Goal: Task Accomplishment & Management: Complete application form

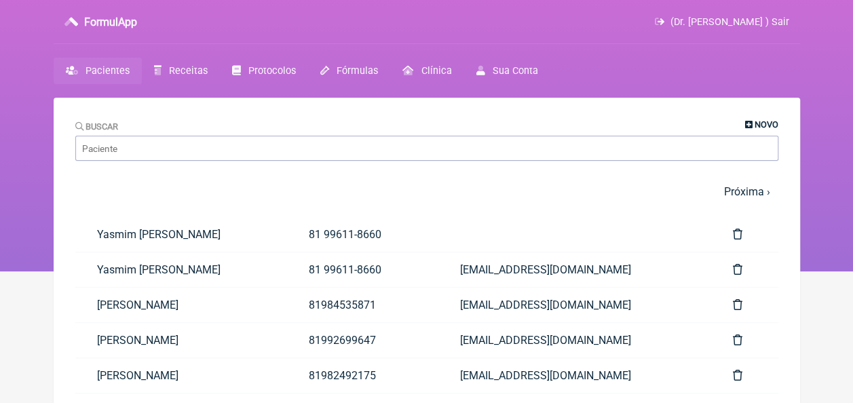
click at [764, 129] on span "Novo" at bounding box center [767, 124] width 24 height 10
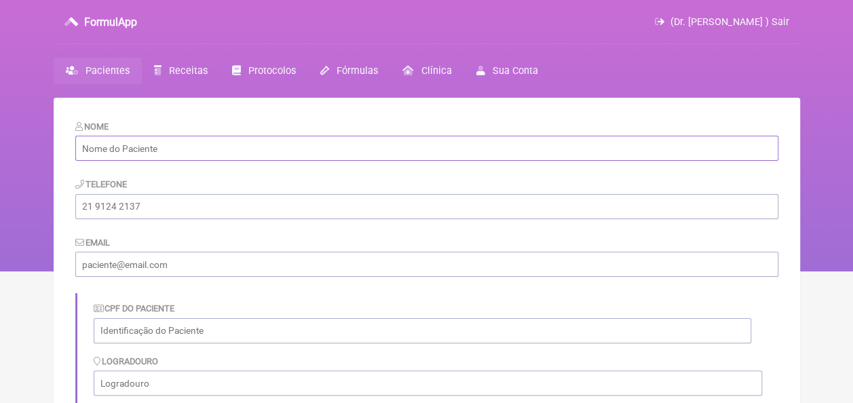
click at [249, 145] on input "text" at bounding box center [426, 148] width 703 height 25
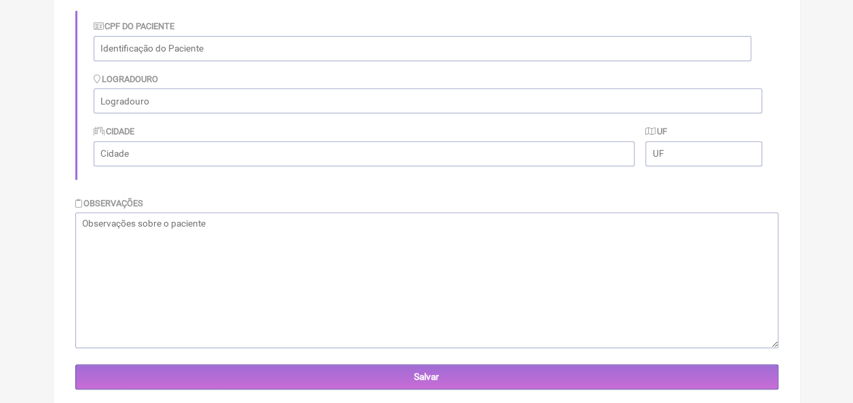
scroll to position [285, 0]
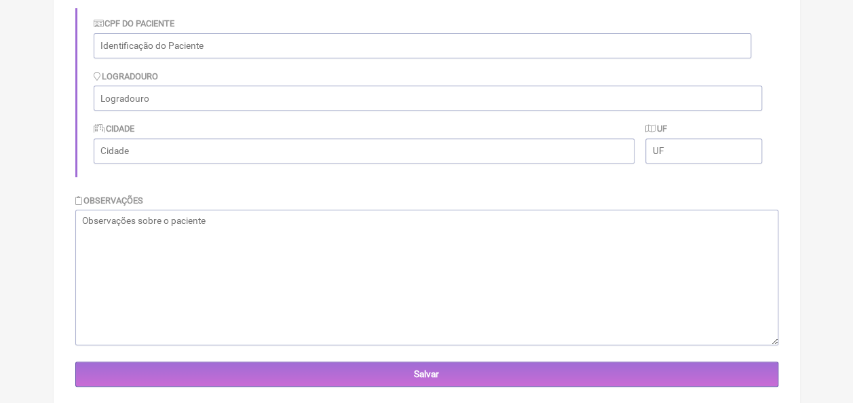
click at [376, 255] on textarea at bounding box center [426, 278] width 703 height 136
click at [368, 121] on div "Cidade" at bounding box center [365, 141] width 542 height 41
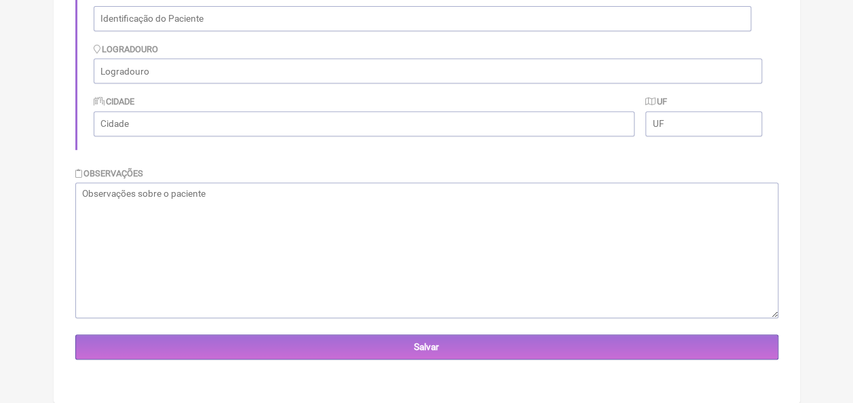
click at [286, 216] on textarea at bounding box center [426, 251] width 703 height 136
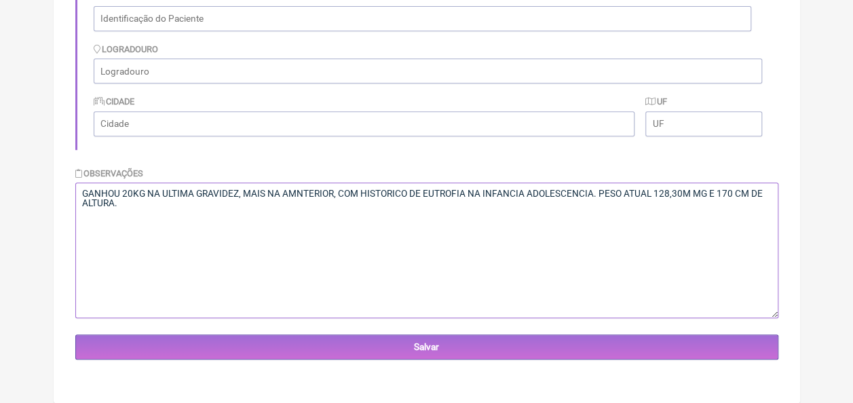
click at [296, 197] on textarea "GANHOU 20KG NA ULTIMA GRAVIDEZ, MAIS NA AMNTERIOR, COM HISTORICO DE EUTROFIA NA…" at bounding box center [426, 251] width 703 height 136
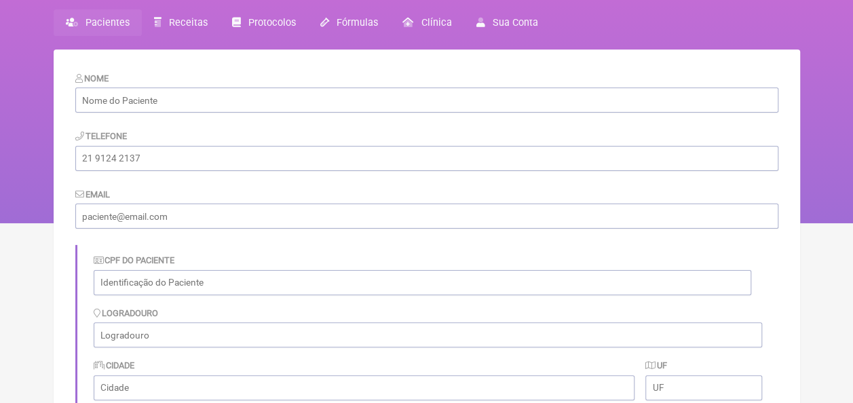
scroll to position [46, 0]
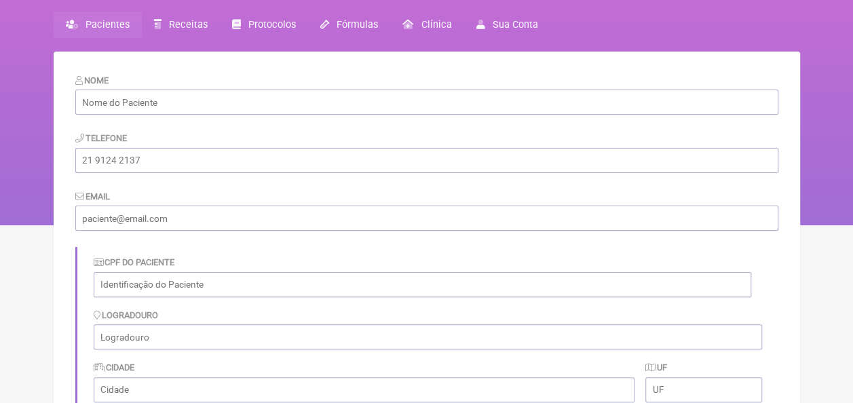
type textarea "GANHOU 20KG NA ULTIMA GRAVIDEZ, MAIS NA ANTERIOR, COM HISTORICO DE EUTROFIA NA …"
click at [196, 105] on input "text" at bounding box center [426, 102] width 703 height 25
type input "LORENA RIBEIRO DE CARVALHO"
click at [368, 155] on input "tel" at bounding box center [426, 160] width 703 height 25
click at [171, 162] on input "tel" at bounding box center [426, 160] width 703 height 25
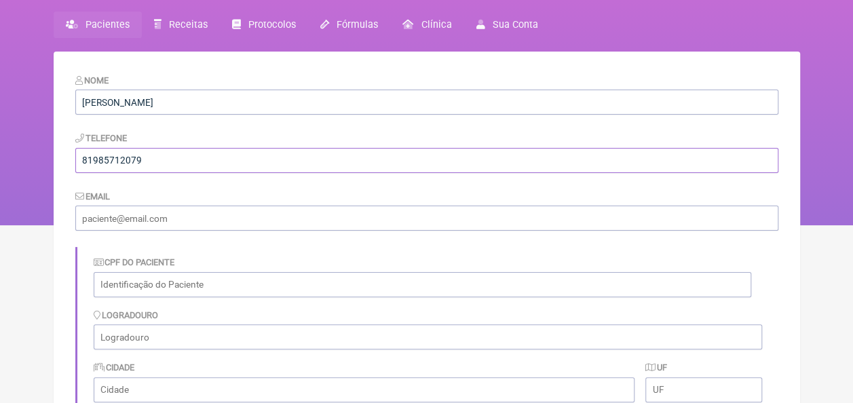
type input "81985712079"
click at [411, 221] on input "email" at bounding box center [426, 218] width 703 height 25
type input "luzcaxiassaude@gmail.com"
type input "Ilha de Itamaracá"
type input "PE"
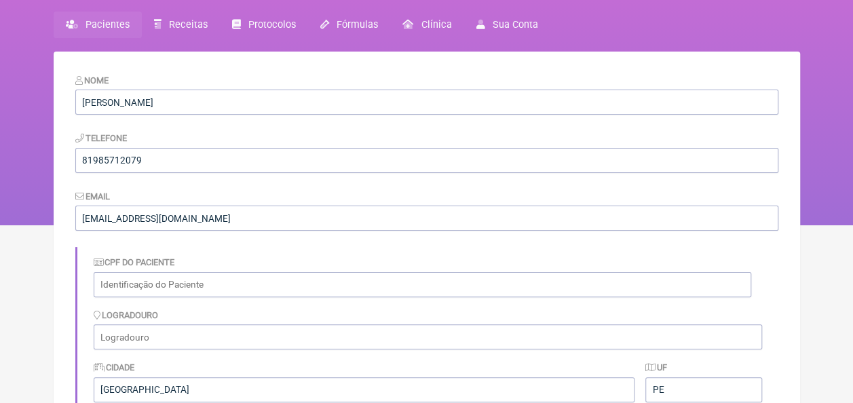
click at [266, 283] on input "text" at bounding box center [423, 284] width 658 height 25
type input "70568093402"
click at [220, 335] on input "text" at bounding box center [428, 336] width 668 height 25
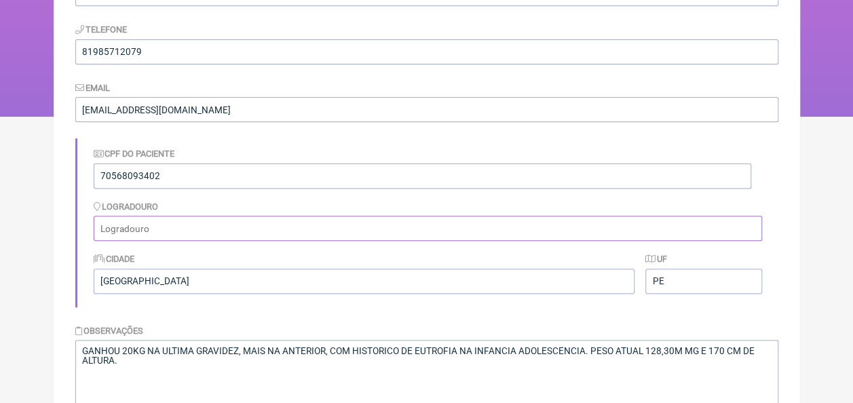
scroll to position [165, 0]
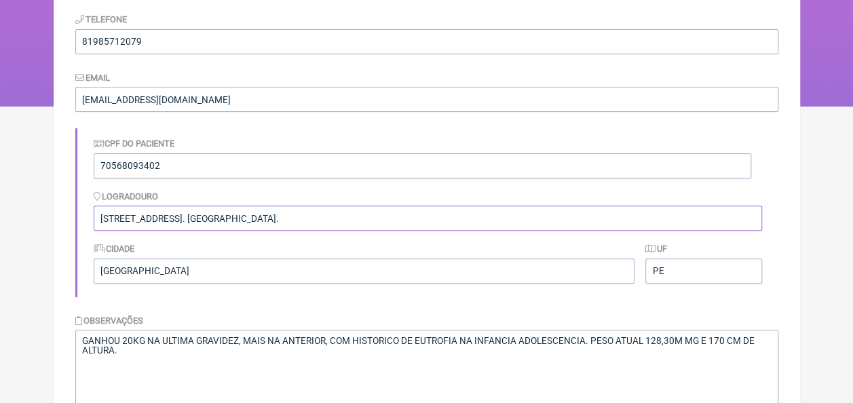
type input "RUA INCONFIDENCIA, 90. SÃO JOSÉ."
click at [244, 274] on input "Ilha de Itamaracá" at bounding box center [365, 271] width 542 height 25
type input "I"
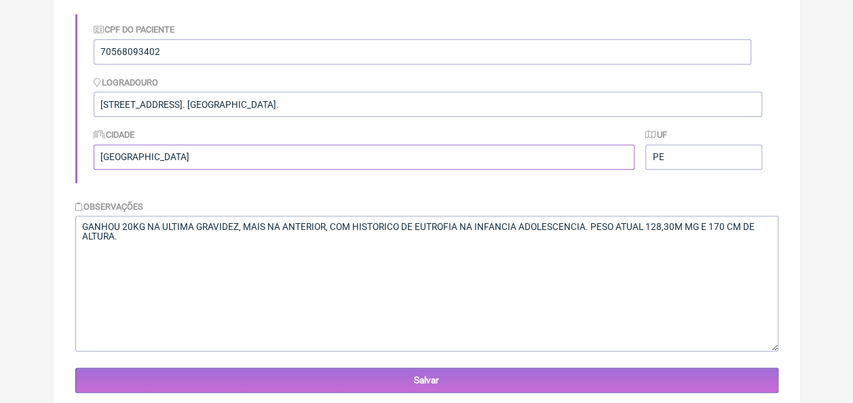
scroll to position [313, 0]
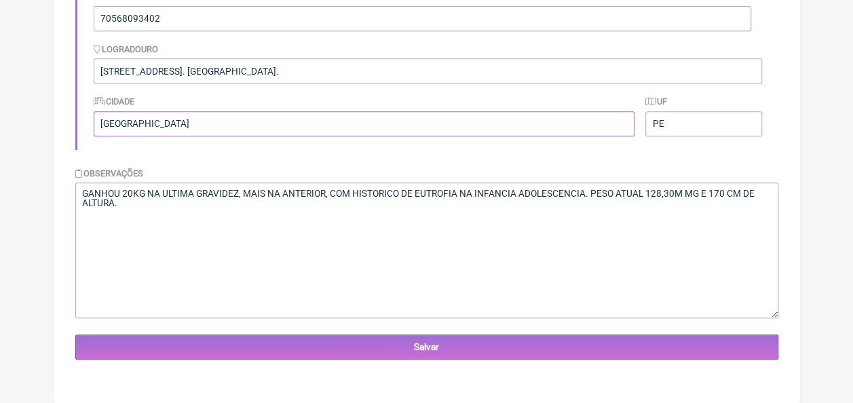
type input "RECIFE"
click at [428, 252] on textarea "GANHOU 20KG NA ULTIMA GRAVIDEZ, MAIS NA ANTERIOR, COM HISTORICO DE EUTROFIA NA …" at bounding box center [426, 251] width 703 height 136
click at [152, 205] on textarea "GANHOU 20KG NA ULTIMA GRAVIDEZ, MAIS NA ANTERIOR, COM HISTORICO DE EUTROFIA NA …" at bounding box center [426, 251] width 703 height 136
click at [509, 193] on textarea "GANHOU 20KG NA ULTIMA GRAVIDEZ, MAIS NA ANTERIOR, COM HISTORICO DE EUTROFIA NA …" at bounding box center [426, 251] width 703 height 136
click at [495, 193] on textarea "GANHOU 20KG NA ULTIMA GRAVIDEZ, MAIS NA ANTERIOR, COM HISTORICO DE EUTROFIA NA …" at bounding box center [426, 251] width 703 height 136
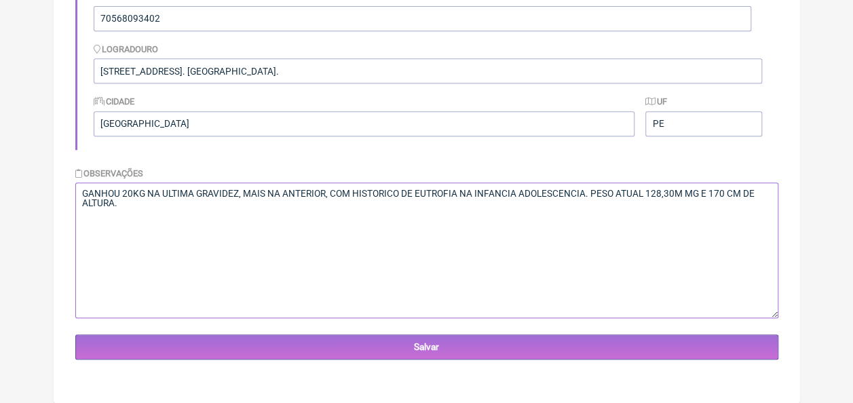
click at [493, 245] on textarea "GANHOU 20KG NA ULTIMA GRAVIDEZ, MAIS NA ANTERIOR, COM HISTORICO DE EUTROFIA NA …" at bounding box center [426, 251] width 703 height 136
click at [513, 198] on textarea "GANHOU 20KG NA ULTIMA GRAVIDEZ, MAIS NA ANTERIOR, COM HISTORICO DE EUTROFIA NA …" at bounding box center [426, 251] width 703 height 136
click at [168, 190] on textarea "GANHOU 20KG NA ULTIMA GRAVIDEZ, MAIS NA ANTERIOR, COM HISTORICO DE EUTROFIA NA …" at bounding box center [426, 251] width 703 height 136
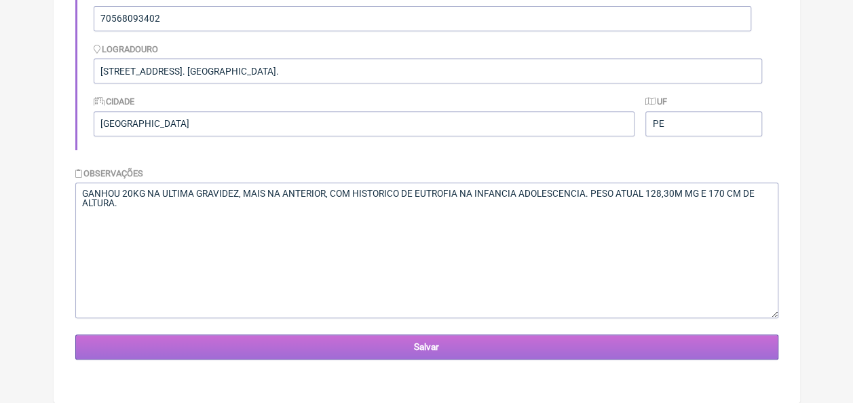
click at [463, 341] on input "Salvar" at bounding box center [426, 347] width 703 height 25
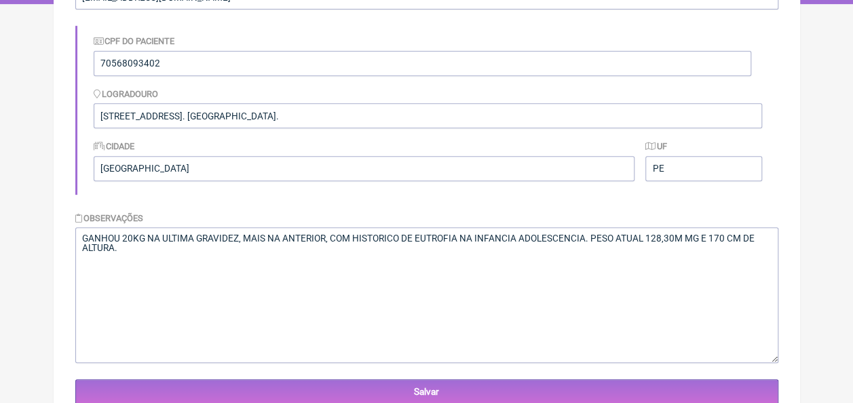
scroll to position [346, 0]
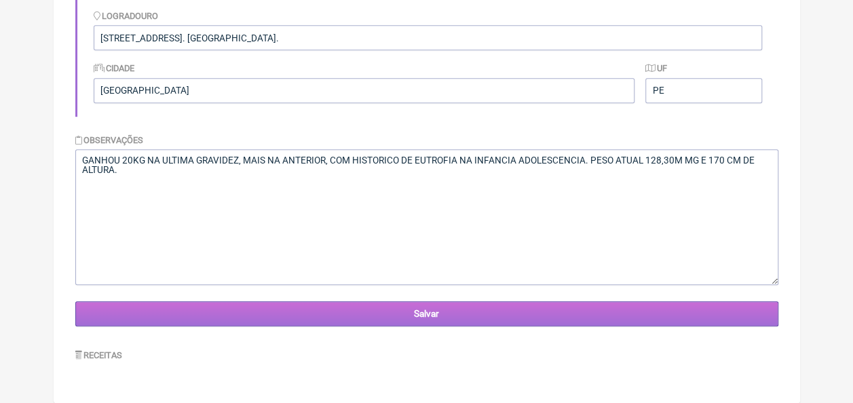
click at [434, 323] on input "Salvar" at bounding box center [426, 313] width 703 height 25
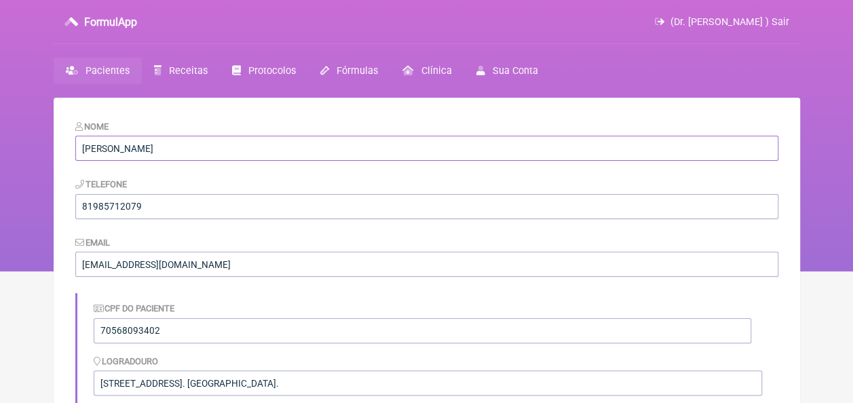
click at [216, 148] on input "[PERSON_NAME]" at bounding box center [426, 148] width 703 height 25
click at [212, 153] on input "[PERSON_NAME]" at bounding box center [426, 148] width 703 height 25
click at [210, 147] on input "[PERSON_NAME]" at bounding box center [426, 148] width 703 height 25
click at [210, 152] on input "[PERSON_NAME]" at bounding box center [426, 148] width 703 height 25
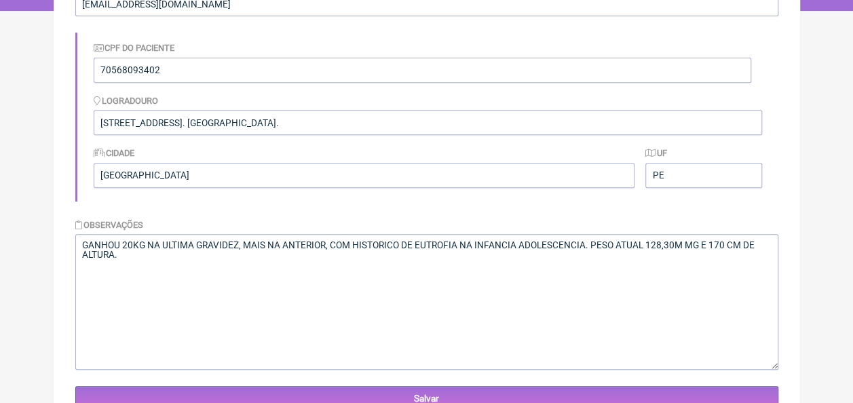
scroll to position [271, 0]
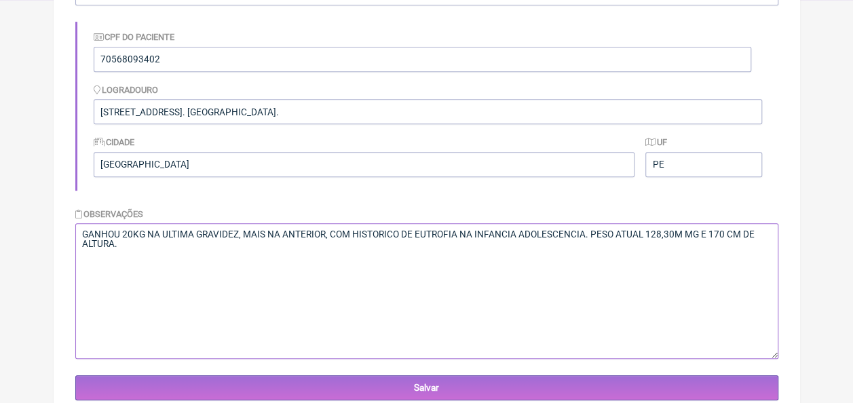
drag, startPoint x: 83, startPoint y: 234, endPoint x: 258, endPoint y: 236, distance: 175.1
click at [252, 238] on textarea "GANHOU 20KG NA ULTIMA GRAVIDEZ, MAIS NA ANTERIOR, COM HISTORICO DE EUTROFIA NA …" at bounding box center [426, 291] width 703 height 136
click at [269, 243] on textarea "GANHOU 20KG NA ULTIMA GRAVIDEZ, MAIS NA ANTERIOR, COM HISTORICO DE EUTROFIA NA …" at bounding box center [426, 291] width 703 height 136
click at [246, 233] on textarea "GANHOU 20KG NA ULTIMA GRAVIDEZ, MAIS NA ANTERIOR, COM HISTORICO DE EUTROFIA NA …" at bounding box center [426, 291] width 703 height 136
click at [270, 231] on textarea "GANHOU 20KG NA ULTIMA GRAVIDEZ, MAIS NA ANTERIOR, COM HISTORICO DE EUTROFIA NA …" at bounding box center [426, 291] width 703 height 136
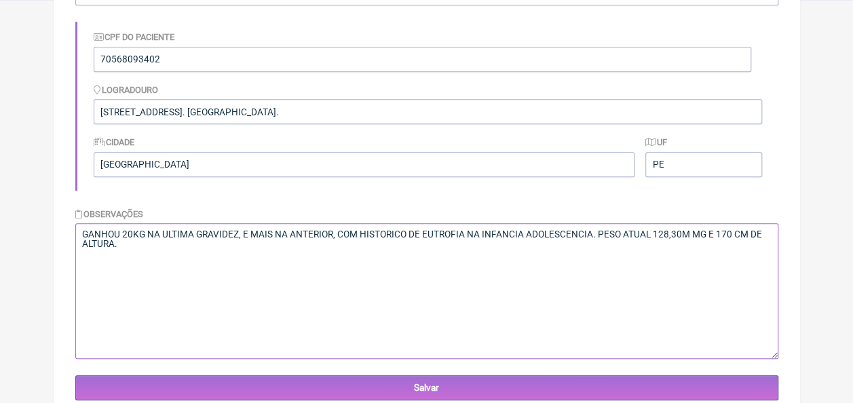
click at [276, 231] on textarea "GANHOU 20KG NA ULTIMA GRAVIDEZ, MAIS NA ANTERIOR, COM HISTORICO DE EUTROFIA NA …" at bounding box center [426, 291] width 703 height 136
click at [265, 237] on textarea "GANHOU 20KG NA ULTIMA GRAVIDEZ, MAIS NA ANTERIOR, COM HISTORICO DE EUTROFIA NA …" at bounding box center [426, 291] width 703 height 136
click at [352, 233] on textarea "GANHOU 20KG NA ULTIMA GRAVIDEZ, MAIS NA ANTERIOR, COM HISTORICO DE EUTROFIA NA …" at bounding box center [426, 291] width 703 height 136
drag, startPoint x: 638, startPoint y: 235, endPoint x: 582, endPoint y: 240, distance: 55.9
click at [582, 240] on textarea "GANHOU 20KG NA ULTIMA GRAVIDEZ, MAIS NA ANTERIOR, COM HISTORICO DE EUTROFIA NA …" at bounding box center [426, 291] width 703 height 136
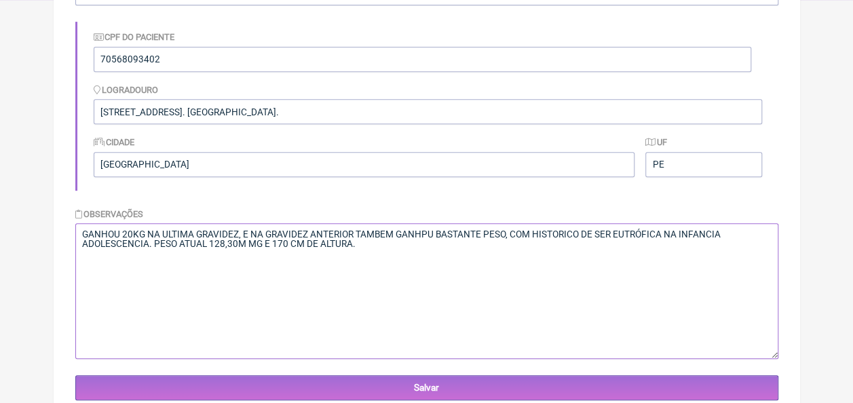
drag, startPoint x: 80, startPoint y: 235, endPoint x: 362, endPoint y: 244, distance: 282.5
click at [362, 244] on textarea "GANHOU 20KG NA ULTIMA GRAVIDEZ, MAIS NA ANTERIOR, COM HISTORICO DE EUTROFIA NA …" at bounding box center [426, 291] width 703 height 136
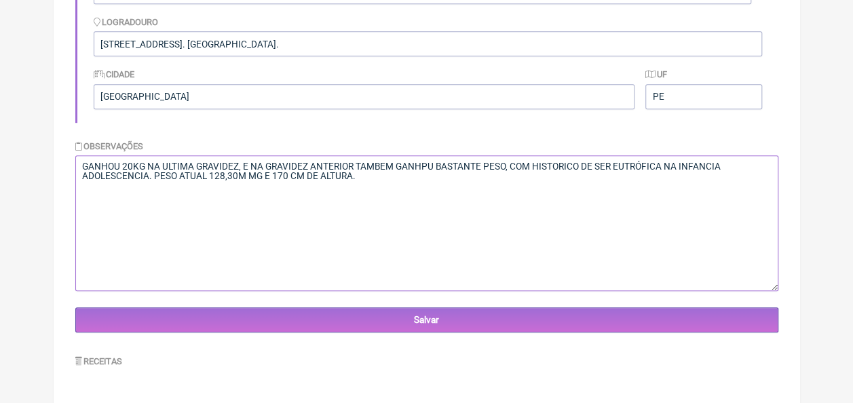
scroll to position [346, 0]
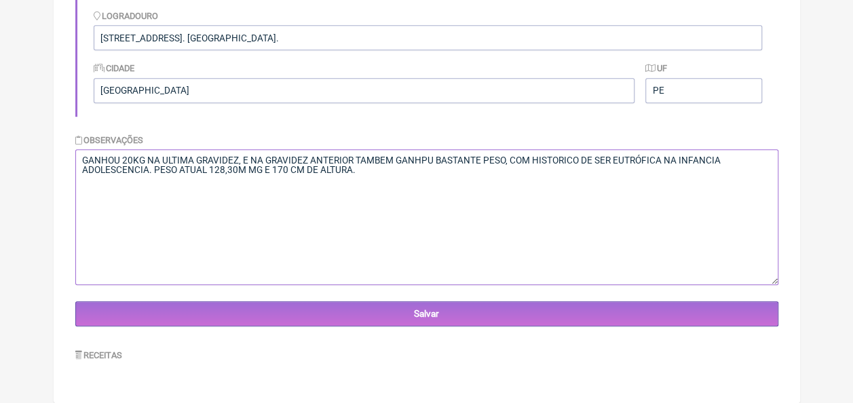
click at [362, 191] on textarea "GANHOU 20KG NA ULTIMA GRAVIDEZ, MAIS NA ANTERIOR, COM HISTORICO DE EUTROFIA NA …" at bounding box center [426, 217] width 703 height 136
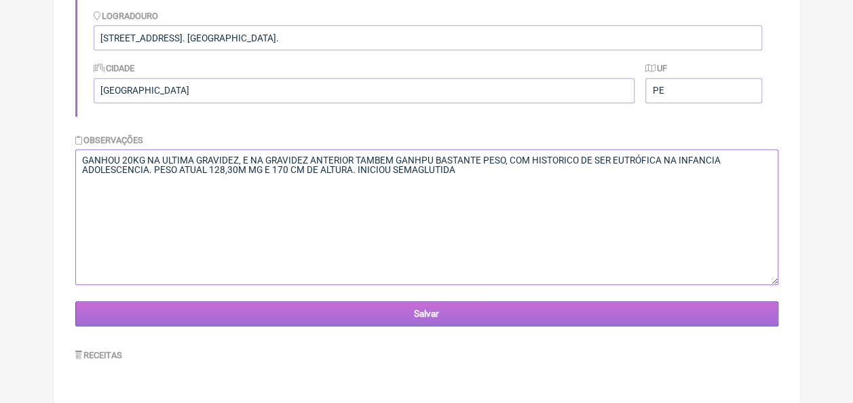
type textarea "GANHOU 20KG NA ULTIMA GRAVIDEZ, E NA GRAVIDEZ ANTERIOR TAMBEM GANHPU BASTANTE P…"
click at [434, 312] on input "Salvar" at bounding box center [426, 313] width 703 height 25
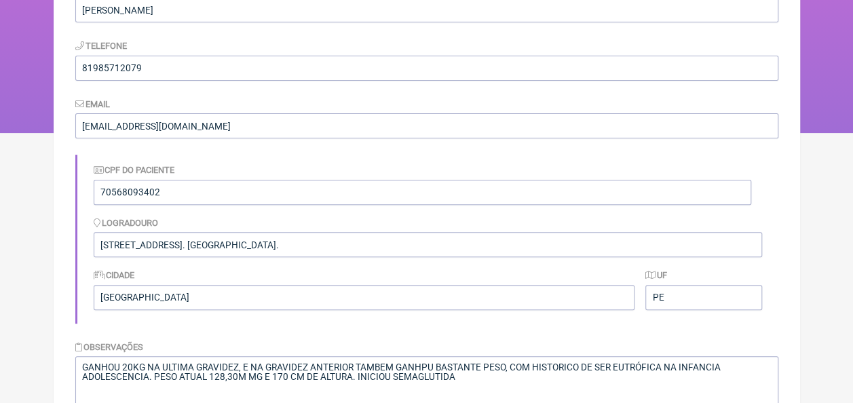
scroll to position [346, 0]
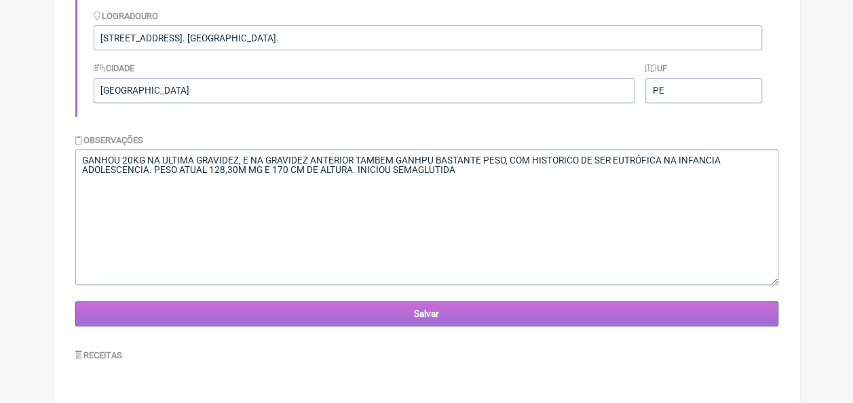
click at [438, 314] on input "Salvar" at bounding box center [426, 313] width 703 height 25
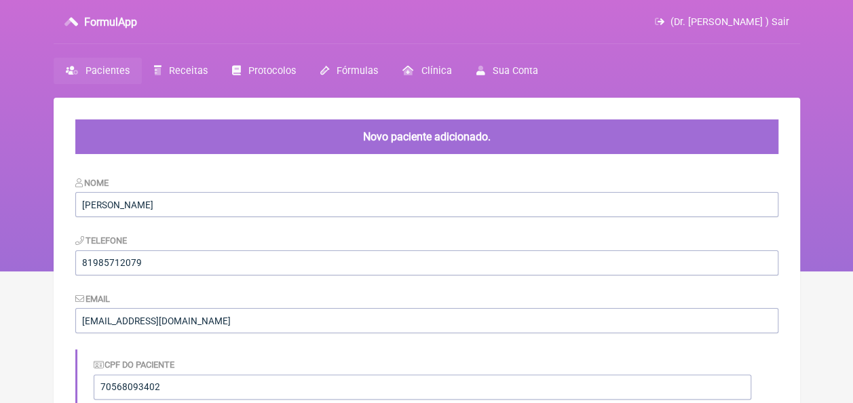
click at [109, 67] on span "Pacientes" at bounding box center [108, 71] width 44 height 12
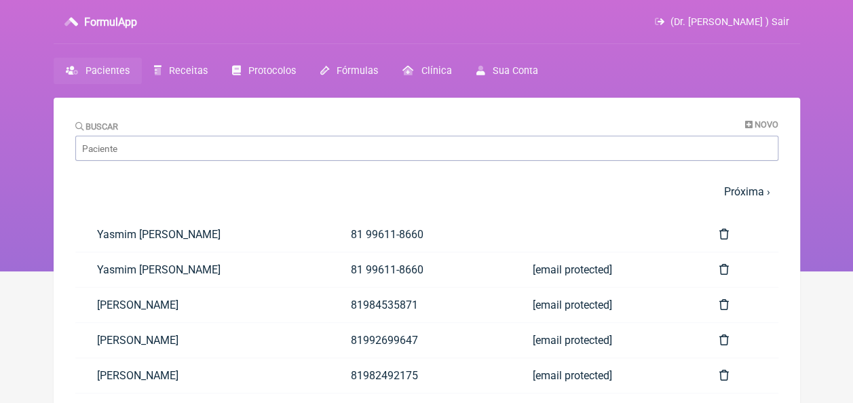
click at [771, 126] on span "Novo" at bounding box center [767, 124] width 24 height 10
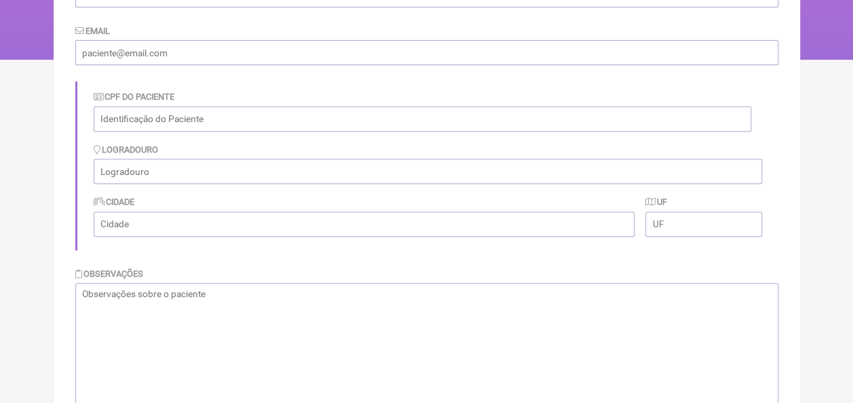
scroll to position [193, 0]
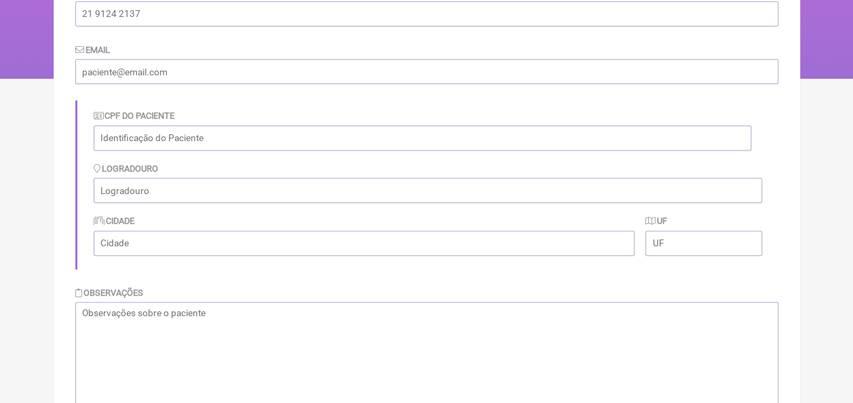
click at [220, 326] on textarea at bounding box center [426, 370] width 703 height 136
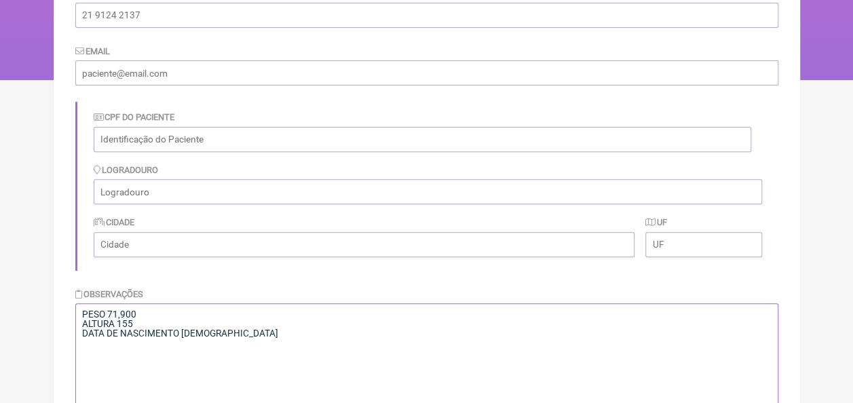
scroll to position [0, 0]
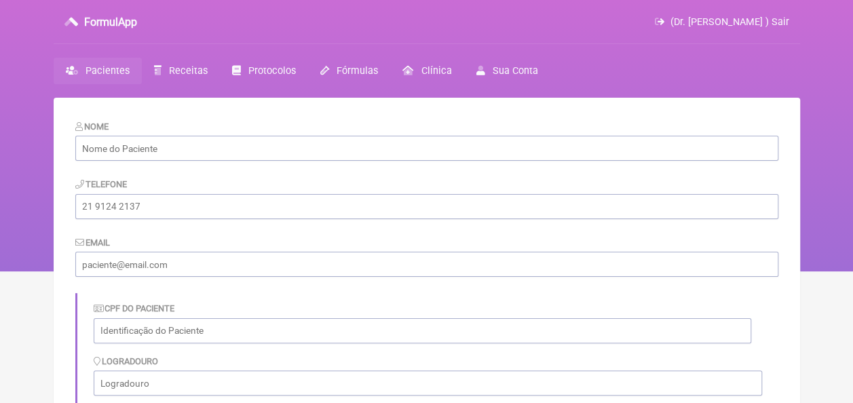
type textarea "PESO 71,900 ALTURA 155 DATA DE NASCIMENTO 15/04/1981"
click at [126, 145] on input "text" at bounding box center [426, 148] width 703 height 25
click at [265, 154] on input "text" at bounding box center [426, 148] width 703 height 25
click at [206, 145] on input "text" at bounding box center [426, 148] width 703 height 25
type input "MARILEIDE MARIA DE LIMA"
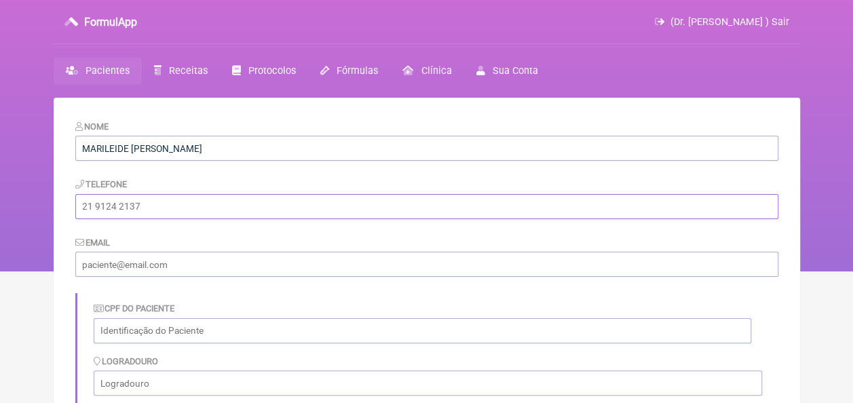
click at [224, 202] on input "tel" at bounding box center [426, 206] width 703 height 25
type input "81992162903"
click at [230, 264] on input "email" at bounding box center [426, 264] width 703 height 25
type input "[EMAIL_ADDRESS][DOMAIN_NAME]"
type input "[GEOGRAPHIC_DATA]"
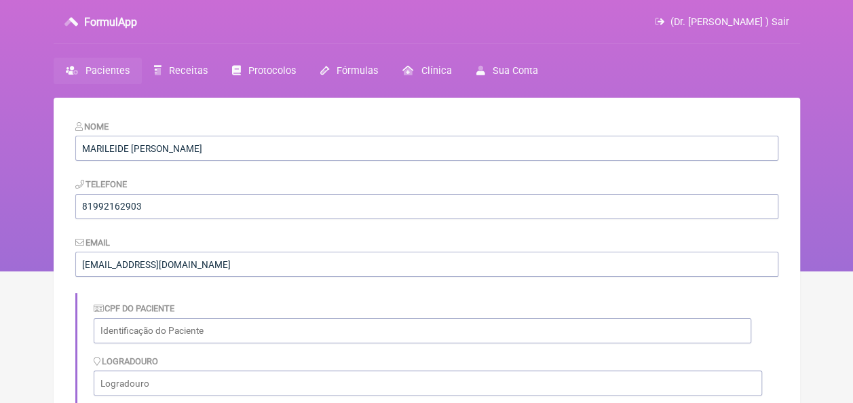
type input "PE"
click at [191, 337] on input "text" at bounding box center [423, 330] width 658 height 25
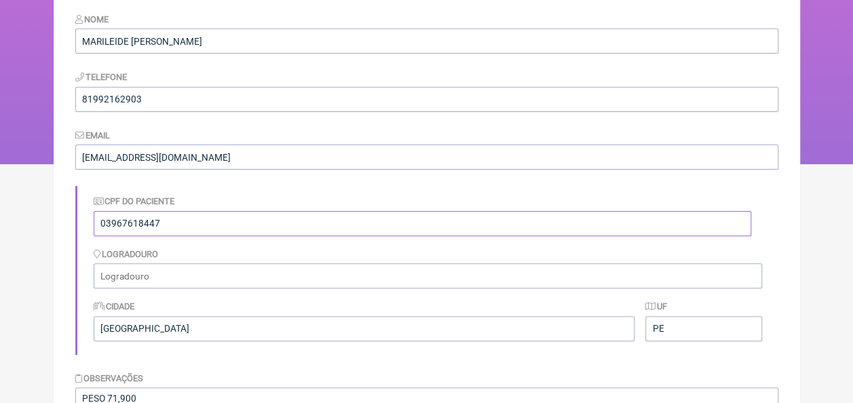
scroll to position [136, 0]
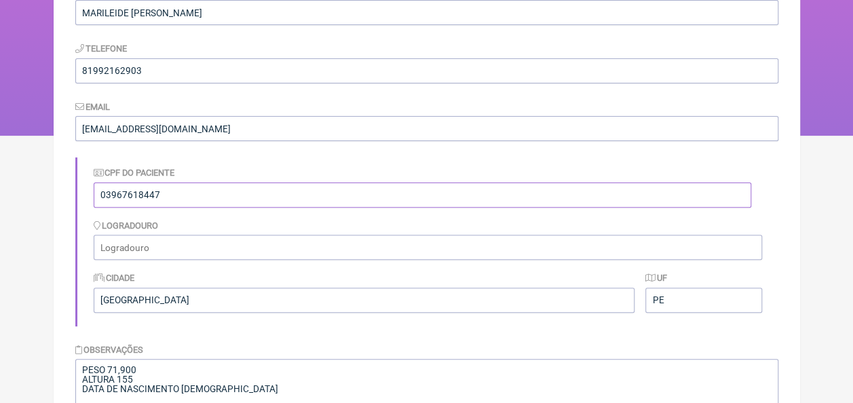
type input "03967618447"
click at [140, 259] on input "text" at bounding box center [428, 247] width 668 height 25
type input "[STREET_ADDRESS]. POÇO DO COBRE."
click at [359, 332] on form "Nome MARILEIDE MARIA DE LIMA Telefone 81992162903 Email luzcaxiassaude@gmail.co…" at bounding box center [426, 260] width 703 height 552
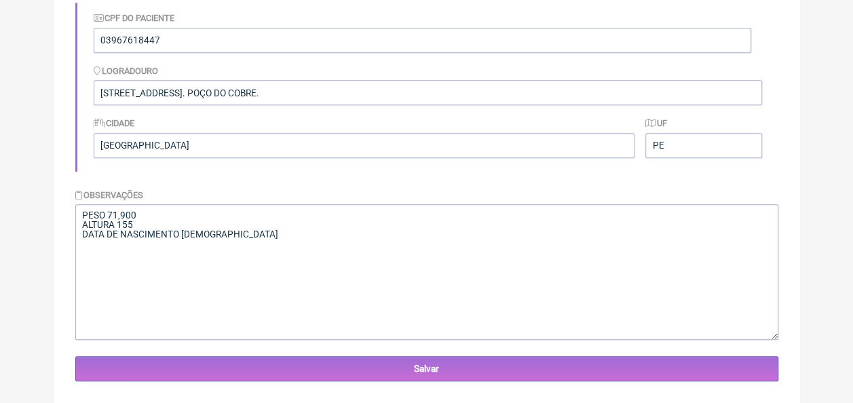
scroll to position [313, 0]
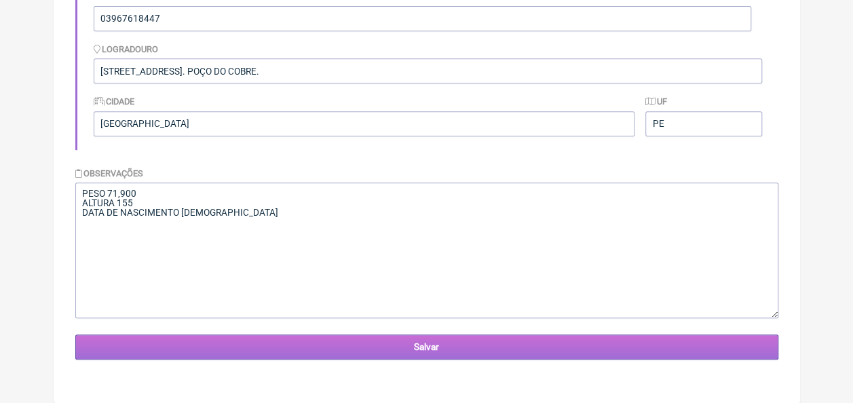
click at [402, 353] on input "Salvar" at bounding box center [426, 347] width 703 height 25
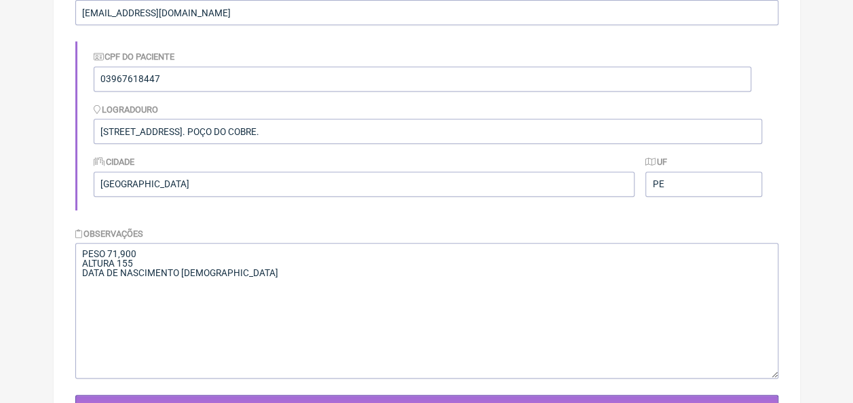
scroll to position [339, 0]
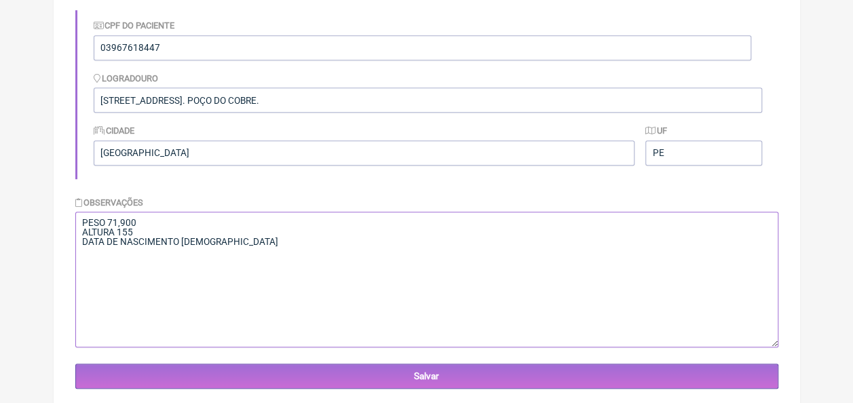
click at [273, 255] on textarea "PESO 71,900 ALTURA 155 DATA DE NASCIMENTO 15/04/1981" at bounding box center [426, 280] width 703 height 136
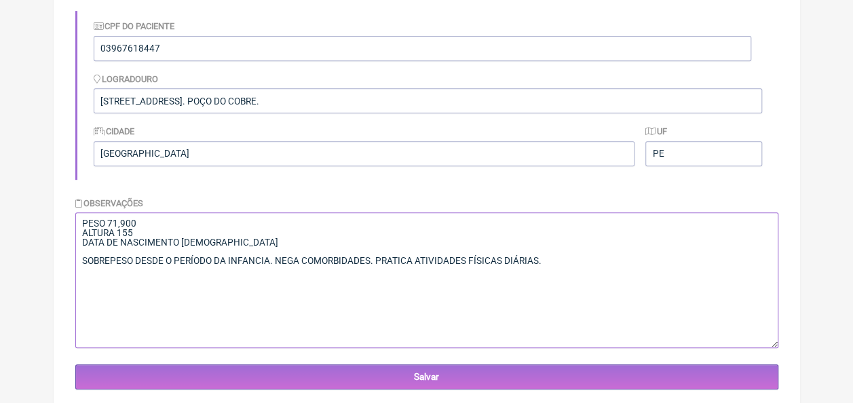
click at [472, 309] on textarea "PESO 71,900 ALTURA 155 DATA DE NASCIMENTO 15/04/1981" at bounding box center [426, 280] width 703 height 136
drag, startPoint x: 543, startPoint y: 262, endPoint x: 474, endPoint y: 263, distance: 69.2
click at [474, 263] on textarea "PESO 71,900 ALTURA 155 DATA DE NASCIMENTO 15/04/1981" at bounding box center [426, 280] width 703 height 136
click at [566, 271] on textarea "PESO 71,900 ALTURA 155 DATA DE NASCIMENTO 15/04/1981" at bounding box center [426, 280] width 703 height 136
paste textarea "ETILISTA SOCIAL"
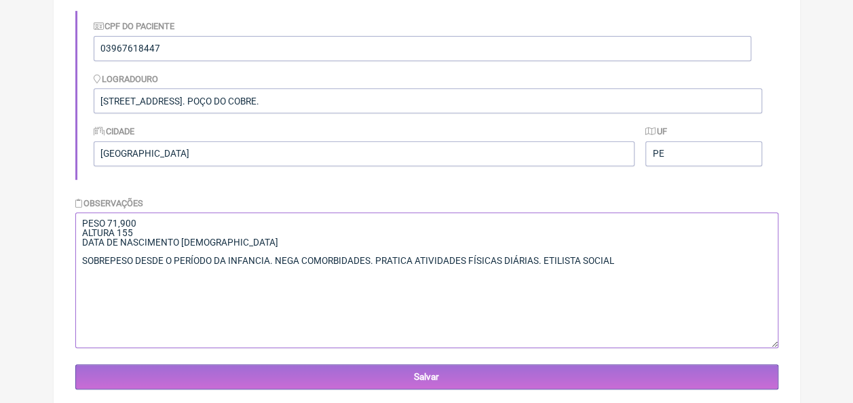
click at [541, 264] on textarea "PESO 71,900 ALTURA 155 DATA DE NASCIMENTO 15/04/1981" at bounding box center [426, 280] width 703 height 136
click at [616, 265] on textarea "PESO 71,900 ALTURA 155 DATA DE NASCIMENTO 15/04/1981" at bounding box center [426, 280] width 703 height 136
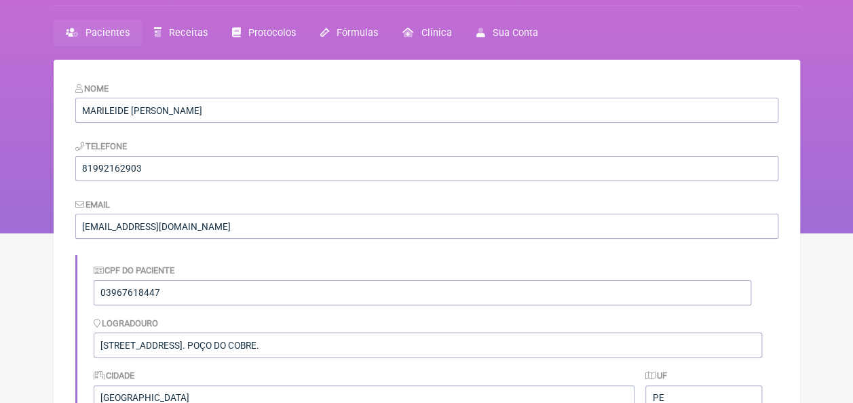
scroll to position [7, 0]
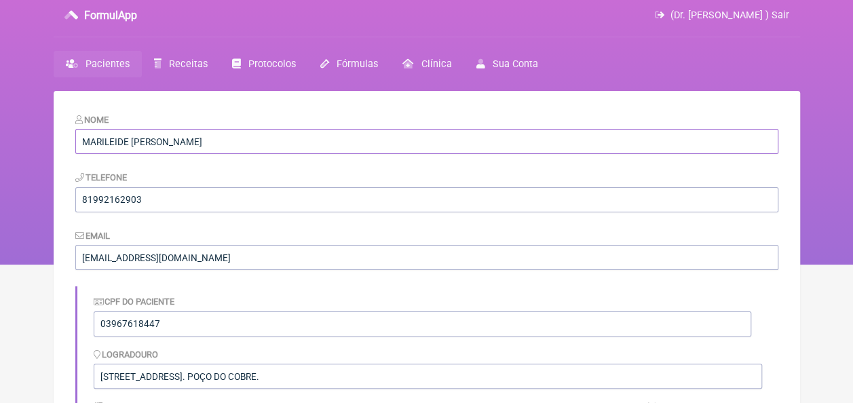
drag, startPoint x: 202, startPoint y: 141, endPoint x: 81, endPoint y: 153, distance: 121.4
click at [80, 153] on input "MARILEIDE MARIA DE LIMA" at bounding box center [426, 141] width 703 height 25
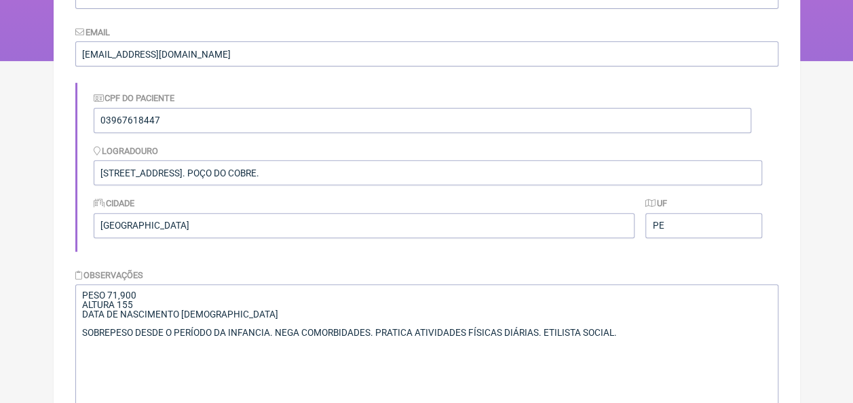
scroll to position [346, 0]
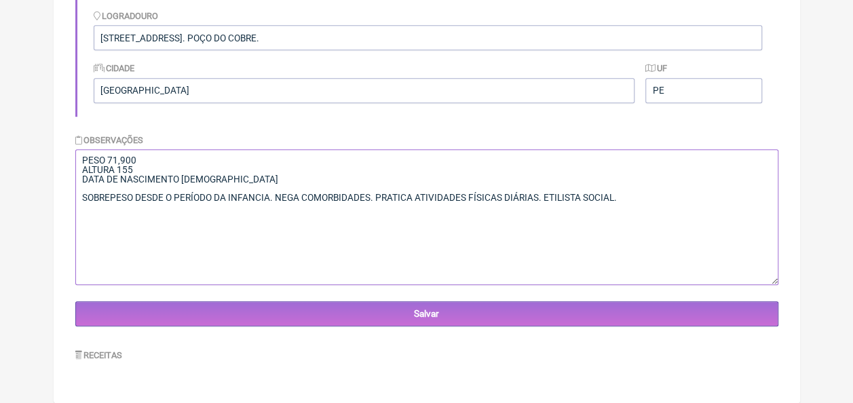
click at [76, 159] on textarea "PESO 71,900 ALTURA 155 DATA DE NASCIMENTO 15/04/1981" at bounding box center [426, 217] width 703 height 136
click at [93, 157] on textarea "PESO 71,900 ALTURA 155 DATA DE NASCIMENTO 15/04/1981" at bounding box center [426, 217] width 703 height 136
paste textarea "MARILEIDE MARIA DE LIMA"
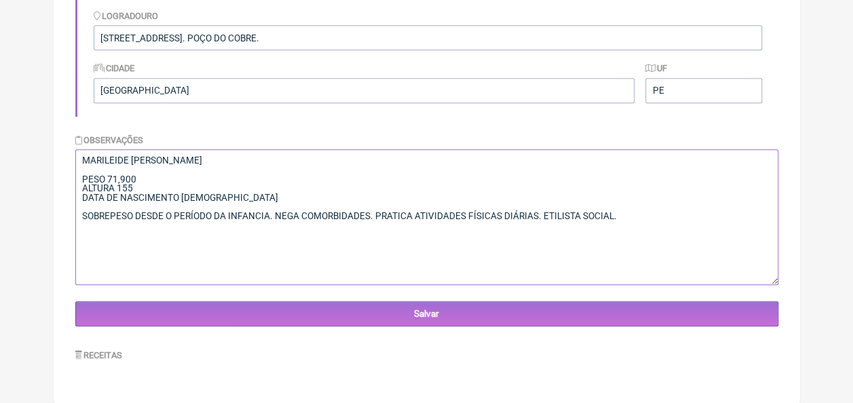
type textarea "MARILEIDE MARIA DE LIMA PESO 71,900 ALTURA 155 DATA DE NASCIMENTO 15/04/1981 SO…"
drag, startPoint x: 79, startPoint y: 163, endPoint x: 609, endPoint y: 221, distance: 532.5
click at [609, 221] on textarea "PESO 71,900 ALTURA 155 DATA DE NASCIMENTO 15/04/1981" at bounding box center [426, 217] width 703 height 136
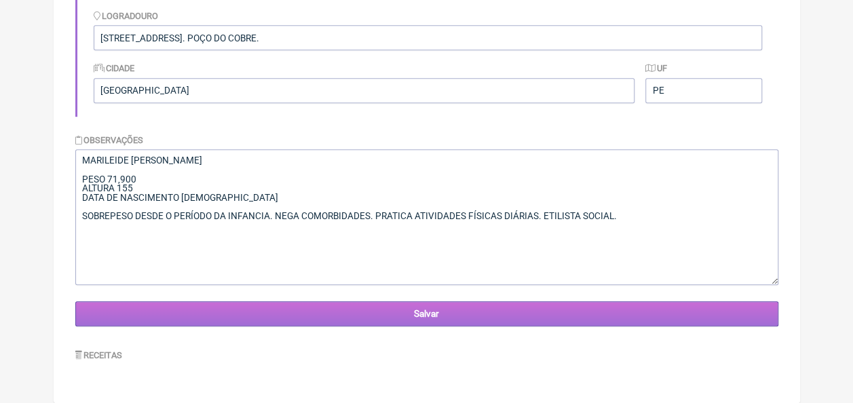
click at [396, 311] on input "Salvar" at bounding box center [426, 313] width 703 height 25
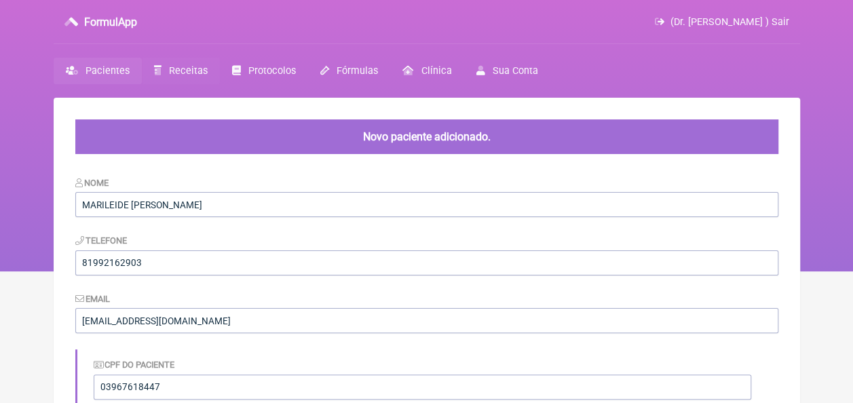
click at [162, 66] on link "Receitas" at bounding box center [181, 71] width 78 height 26
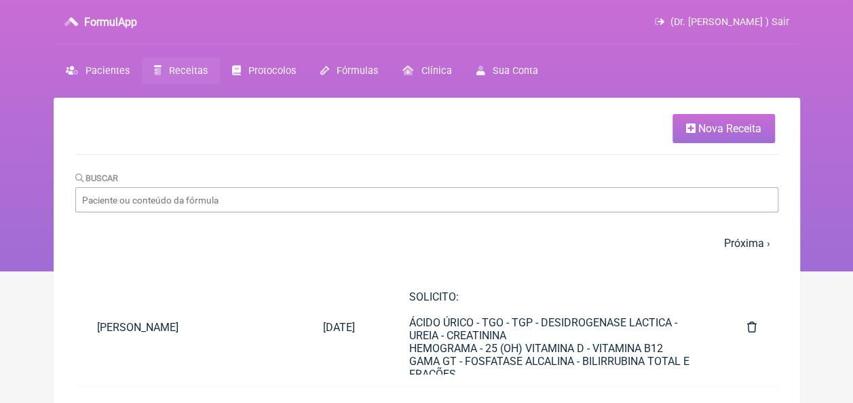
click at [741, 124] on span "Nova Receita" at bounding box center [729, 128] width 63 height 13
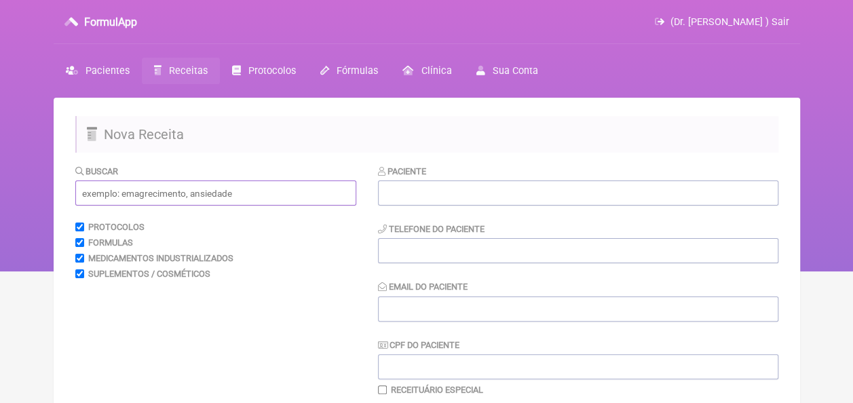
click at [156, 193] on input "text" at bounding box center [215, 193] width 281 height 25
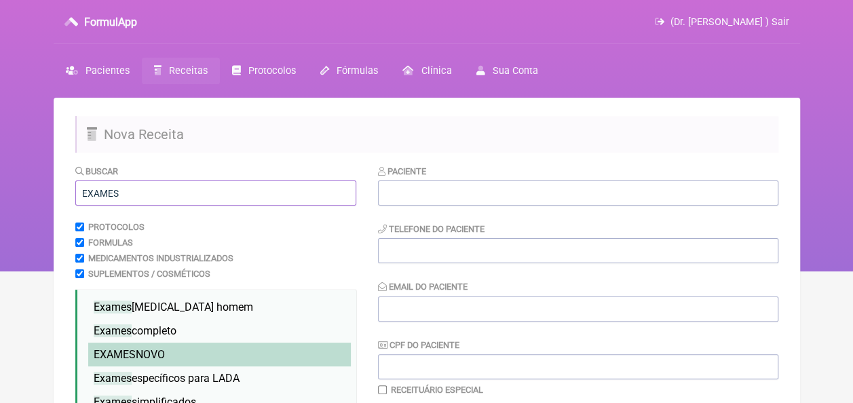
type input "EXAMES"
click at [138, 360] on span "EXAMES NOVO" at bounding box center [129, 354] width 71 height 13
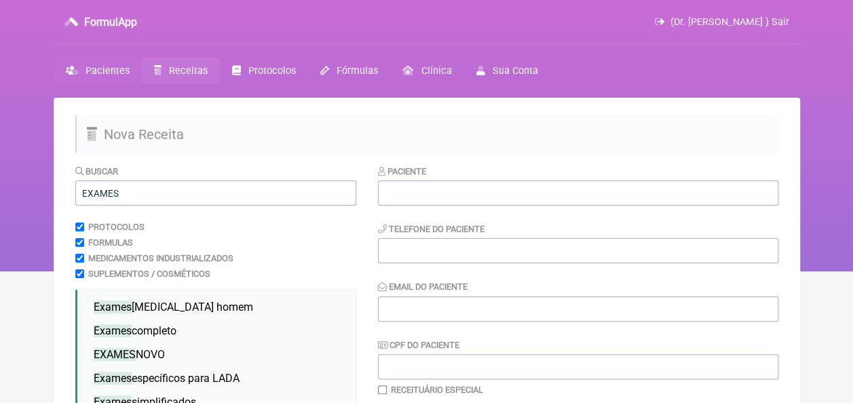
click at [119, 71] on span "Pacientes" at bounding box center [108, 71] width 44 height 12
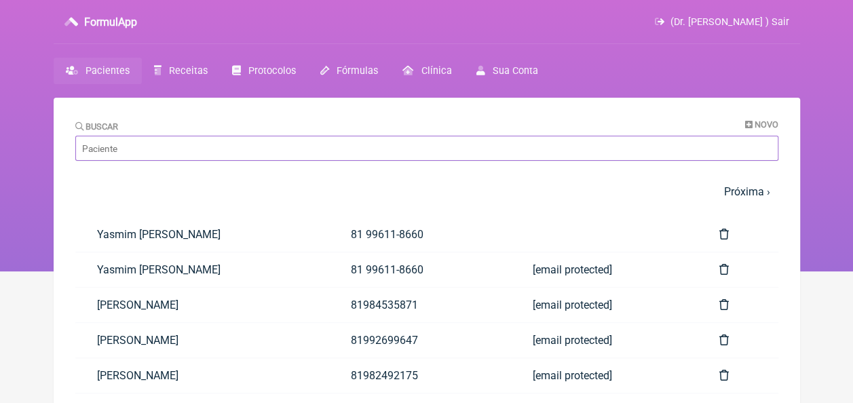
click at [388, 151] on input "Buscar" at bounding box center [426, 148] width 703 height 25
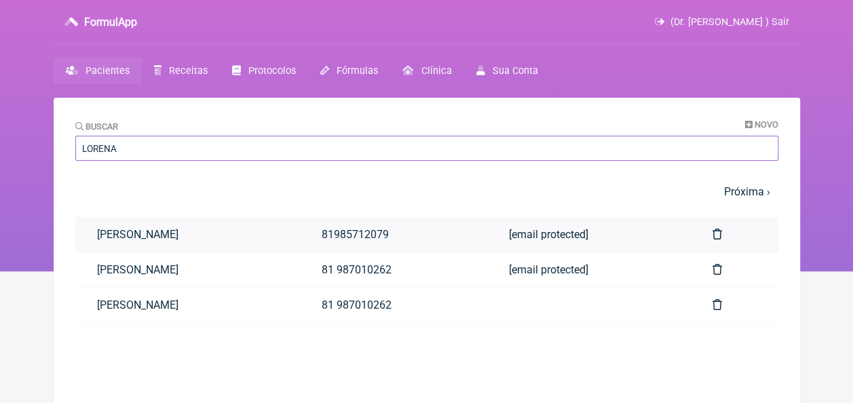
type input "LORENA"
click at [217, 235] on link "[PERSON_NAME]" at bounding box center [187, 234] width 225 height 35
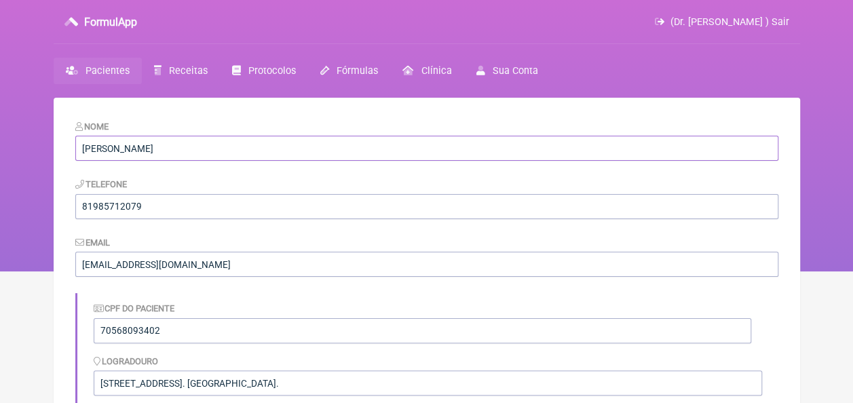
drag, startPoint x: 227, startPoint y: 149, endPoint x: 79, endPoint y: 151, distance: 148.0
click at [79, 151] on input "LORENA RIBEIRO DE CARVALHO" at bounding box center [426, 148] width 703 height 25
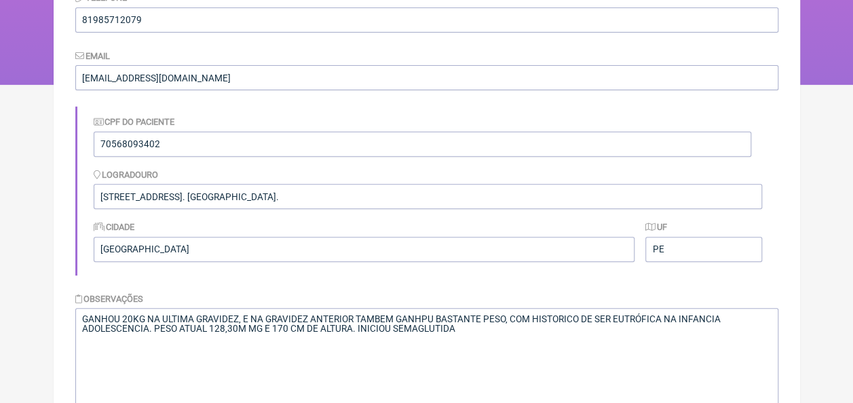
scroll to position [278, 0]
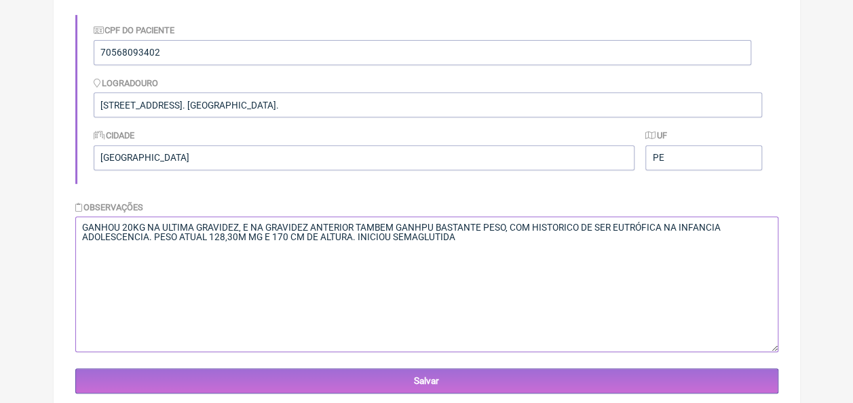
click at [81, 224] on textarea "GANHOU 20KG NA ULTIMA GRAVIDEZ, E NA GRAVIDEZ ANTERIOR TAMBEM GANHPU BASTANTE P…" at bounding box center [426, 284] width 703 height 136
paste textarea "DATA DE NASCIMENTO 1505/1999"
click at [191, 229] on textarea "GANHOU 20KG NA ULTIMA GRAVIDEZ, E NA GRAVIDEZ ANTERIOR TAMBEM GANHPU BASTANTE P…" at bounding box center [426, 284] width 703 height 136
click at [237, 221] on textarea "GANHOU 20KG NA ULTIMA GRAVIDEZ, E NA GRAVIDEZ ANTERIOR TAMBEM GANHPU BASTANTE P…" at bounding box center [426, 284] width 703 height 136
click at [193, 223] on textarea "GANHOU 20KG NA ULTIMA GRAVIDEZ, E NA GRAVIDEZ ANTERIOR TAMBEM GANHPU BASTANTE P…" at bounding box center [426, 284] width 703 height 136
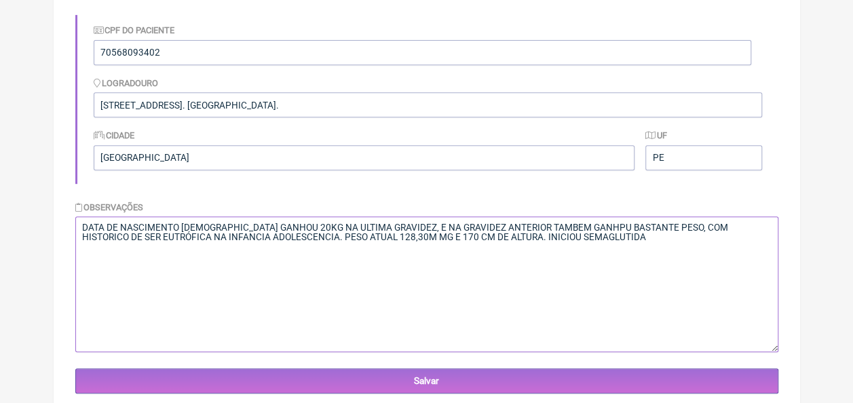
type textarea "DATA DE NASCIMENTO 15/05/1999 GANHOU 20KG NA ULTIMA GRAVIDEZ, E NA GRAVIDEZ ANT…"
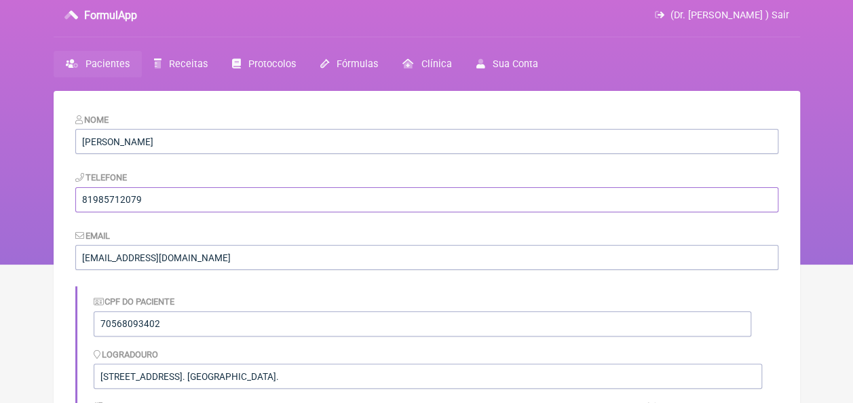
drag, startPoint x: 148, startPoint y: 197, endPoint x: 80, endPoint y: 198, distance: 67.9
click at [80, 198] on input "81985712079" at bounding box center [426, 199] width 703 height 25
click at [164, 193] on input "81985712079" at bounding box center [426, 199] width 703 height 25
click at [377, 238] on div "Email luzcaxiassaude@gmail.com" at bounding box center [426, 249] width 703 height 41
drag, startPoint x: 164, startPoint y: 324, endPoint x: 98, endPoint y: 323, distance: 66.5
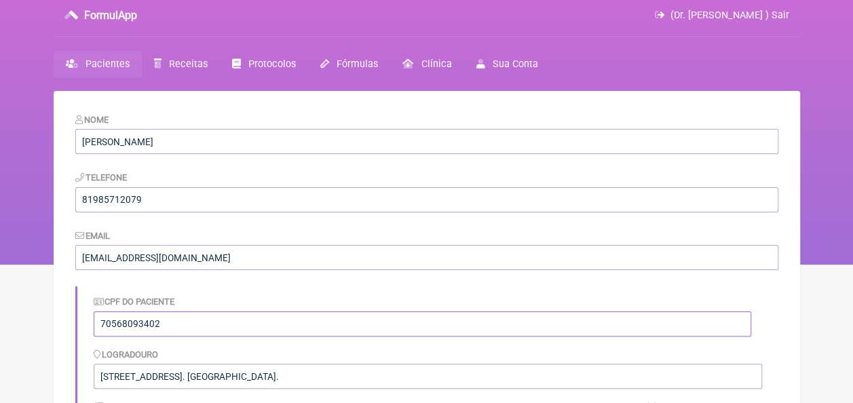
click at [98, 323] on input "70568093402" at bounding box center [423, 323] width 658 height 25
drag, startPoint x: 138, startPoint y: 203, endPoint x: 77, endPoint y: 205, distance: 60.4
click at [77, 205] on input "81985712079" at bounding box center [426, 199] width 703 height 25
drag, startPoint x: 286, startPoint y: 369, endPoint x: 73, endPoint y: 376, distance: 213.9
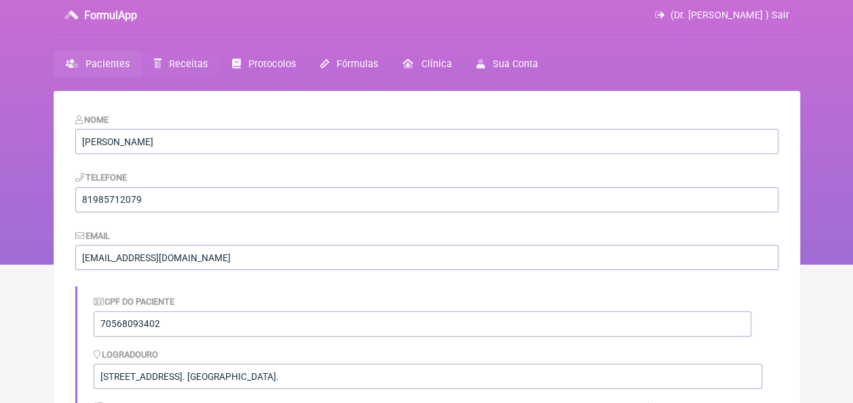
click at [191, 54] on link "Receitas" at bounding box center [181, 64] width 78 height 26
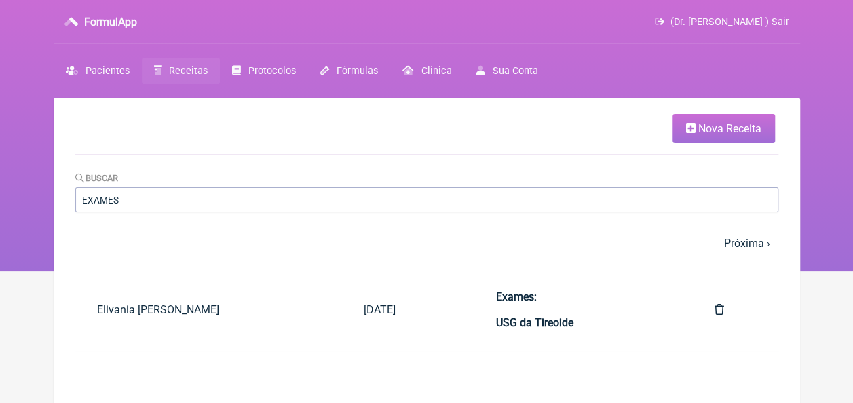
type input "EXAMES"
click at [694, 140] on link "Nova Receita" at bounding box center [724, 128] width 102 height 29
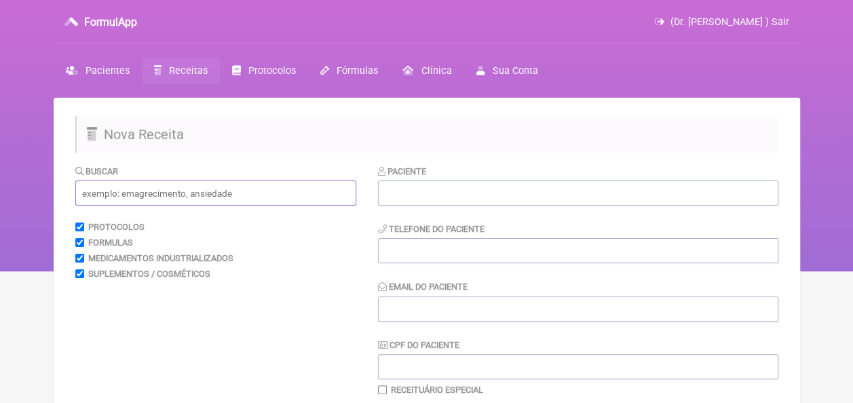
click at [130, 190] on input "text" at bounding box center [215, 193] width 281 height 25
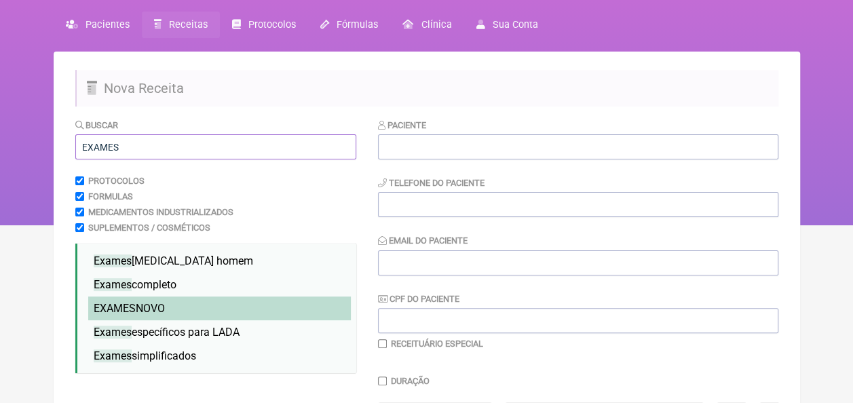
scroll to position [68, 0]
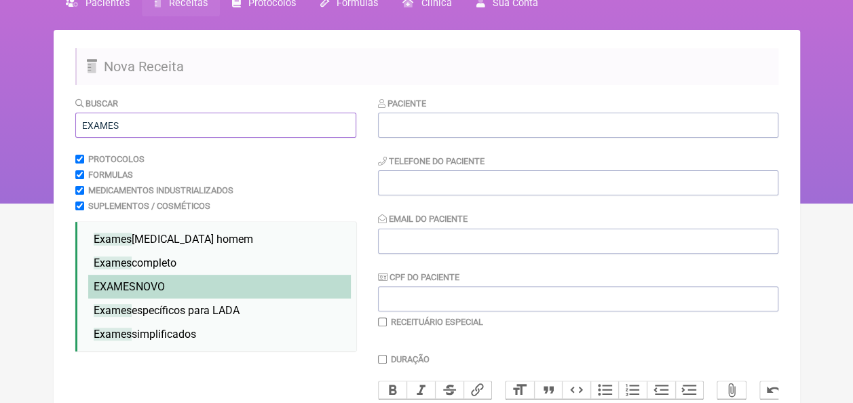
type input "EXAMES"
click at [181, 282] on li "EXAMES NOVO" at bounding box center [219, 287] width 263 height 24
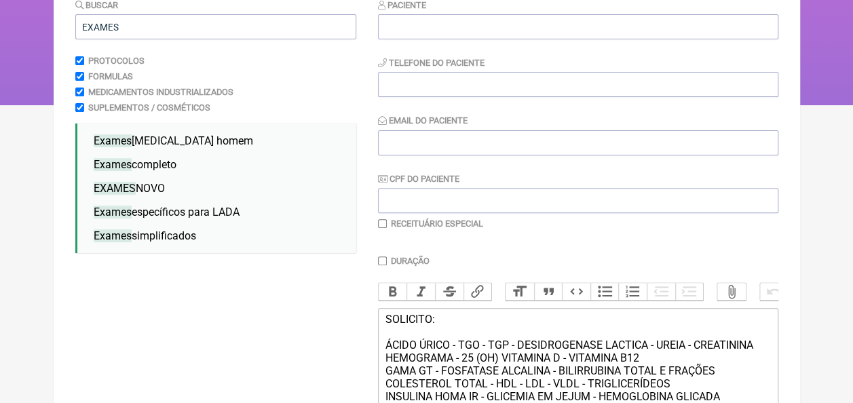
scroll to position [0, 0]
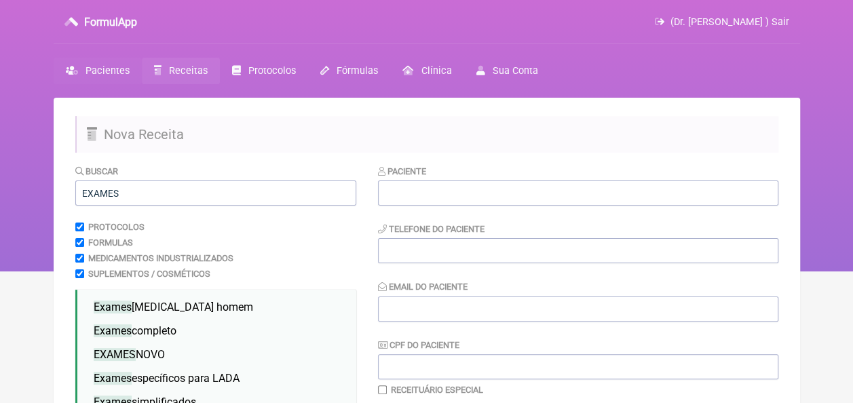
click at [109, 67] on span "Pacientes" at bounding box center [108, 71] width 44 height 12
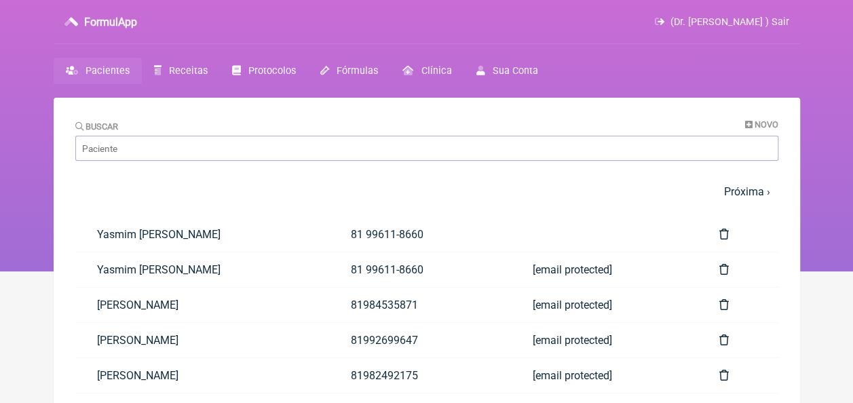
click at [138, 162] on main "Buscar Novo 1 2 3 4 5 … Próxima › Última » Paciente Telefone Email Yasmim Colet…" at bounding box center [427, 385] width 747 height 575
drag, startPoint x: 138, startPoint y: 154, endPoint x: 124, endPoint y: 160, distance: 15.5
click at [138, 153] on input "Buscar" at bounding box center [426, 148] width 703 height 25
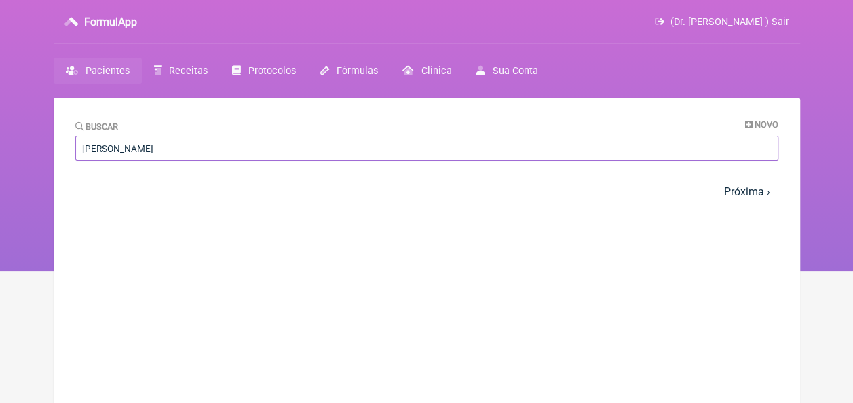
type input "luciana carla"
drag, startPoint x: 159, startPoint y: 147, endPoint x: 48, endPoint y: 141, distance: 110.8
click at [48, 141] on div "FormulApp (Dr. Bruno Luz ) Sair Pacientes Receitas Protocolos Fórmulas Clínica …" at bounding box center [426, 135] width 853 height 271
click at [766, 121] on span "Novo" at bounding box center [767, 124] width 24 height 10
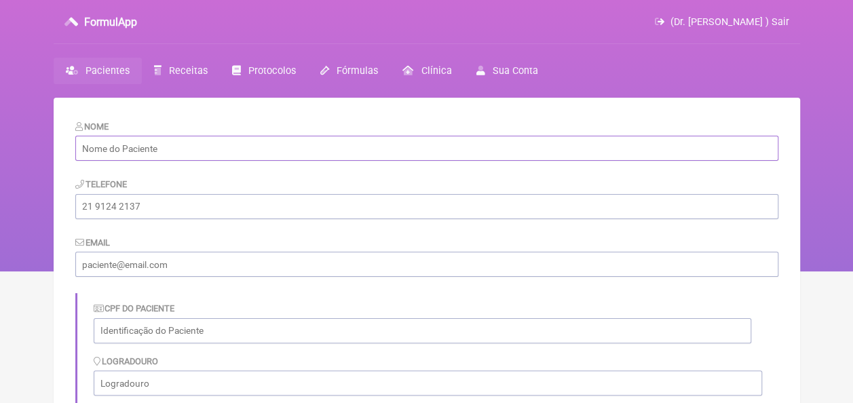
paste input "[PERSON_NAME]"
type input "[PERSON_NAME]"
click at [166, 210] on input "tel" at bounding box center [426, 206] width 703 height 25
click at [235, 263] on input "email" at bounding box center [426, 264] width 703 height 25
paste input "81 8785-0669"
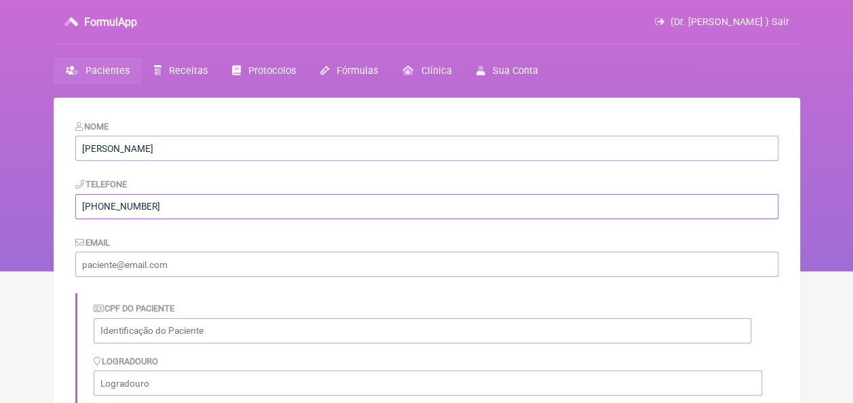
drag, startPoint x: 97, startPoint y: 209, endPoint x: 110, endPoint y: 202, distance: 14.9
click at [97, 209] on input "81 8785-0669" at bounding box center [426, 206] width 703 height 25
type input "81 98785-0669"
click at [150, 278] on form "Nome Luciana Carla da Costa Rodolfo Telefone 81 98785-0669 Email CPF do Pacient…" at bounding box center [426, 395] width 703 height 552
paste input "[EMAIL_ADDRESS][DOMAIN_NAME]"
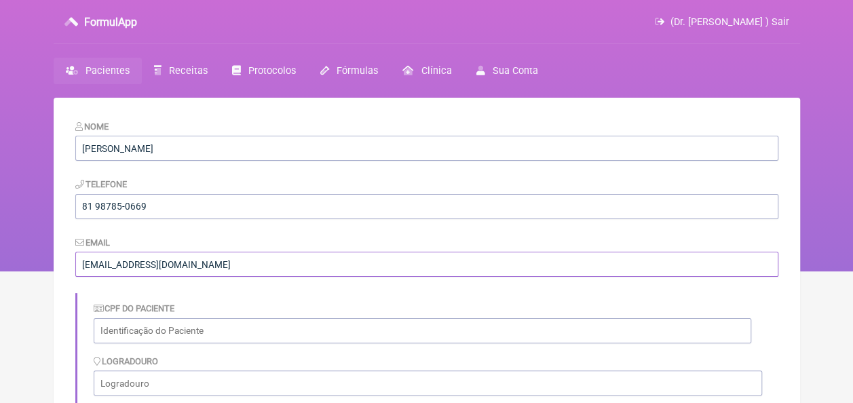
type input "[EMAIL_ADDRESS][DOMAIN_NAME]"
drag, startPoint x: 155, startPoint y: 335, endPoint x: 162, endPoint y: 333, distance: 6.9
click at [155, 335] on input "text" at bounding box center [423, 330] width 658 height 25
paste input "06544319490"
type input "06544319490"
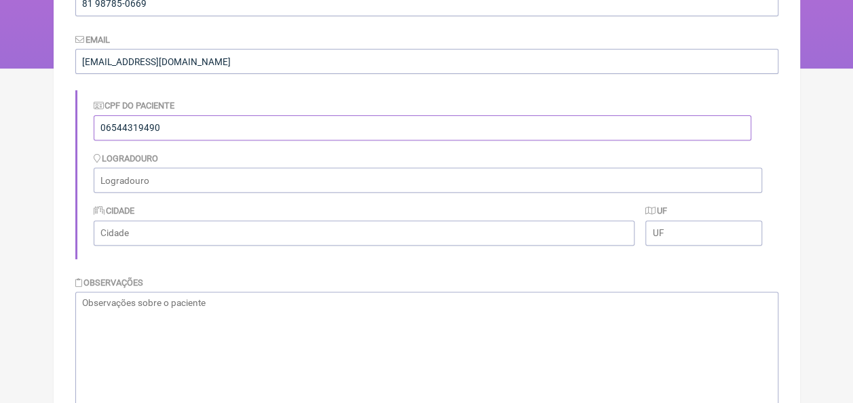
scroll to position [204, 0]
paste textarea "Peso -123,2 Altura -1,70"
click at [214, 324] on textarea "Peso -123,2 Altura -1,70" at bounding box center [426, 359] width 703 height 136
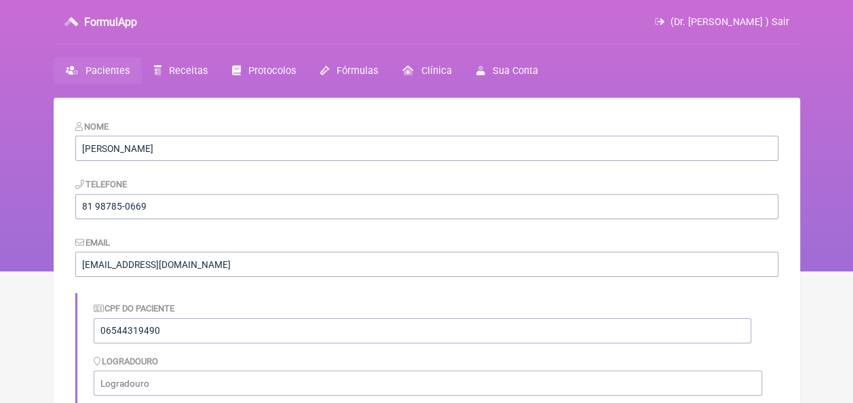
type textarea "Peso -123,2 Altura -1,70"
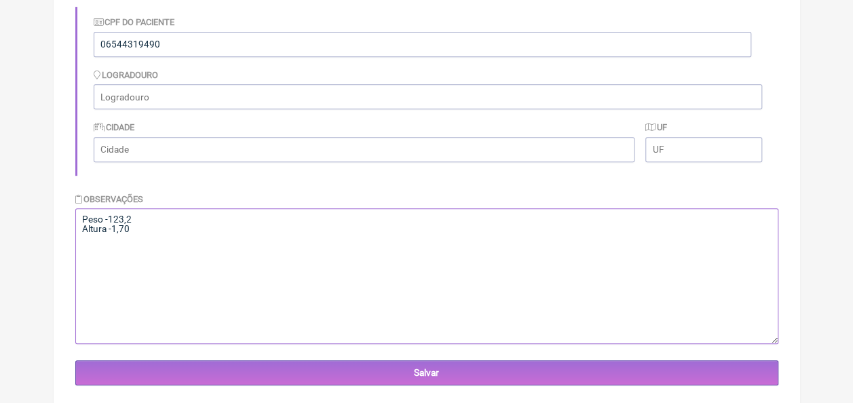
scroll to position [313, 0]
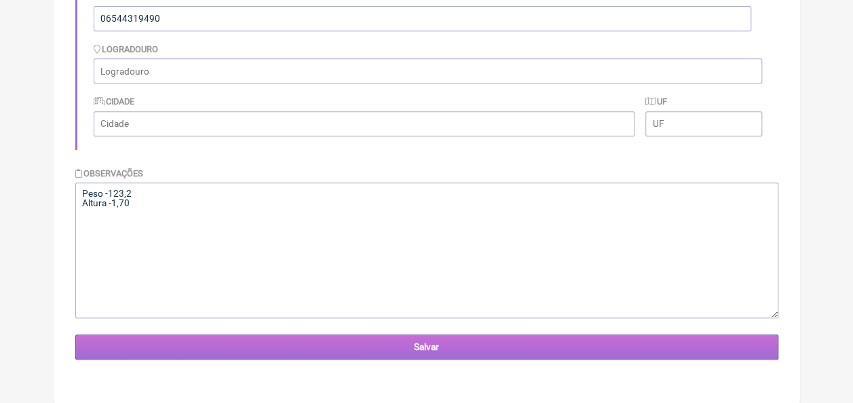
click at [291, 349] on input "Salvar" at bounding box center [426, 347] width 703 height 25
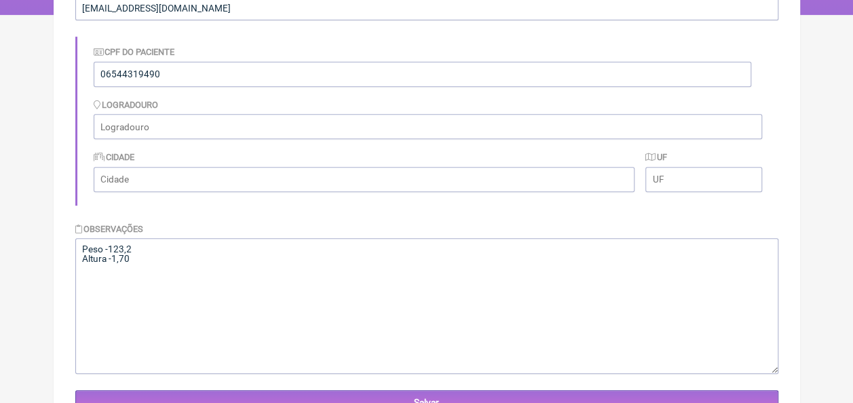
scroll to position [115, 0]
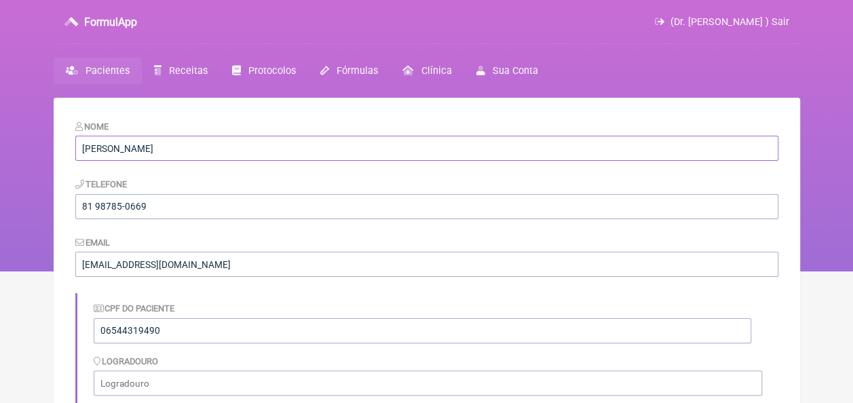
drag, startPoint x: 241, startPoint y: 149, endPoint x: 83, endPoint y: 152, distance: 158.1
click at [77, 155] on input "[PERSON_NAME]" at bounding box center [426, 148] width 703 height 25
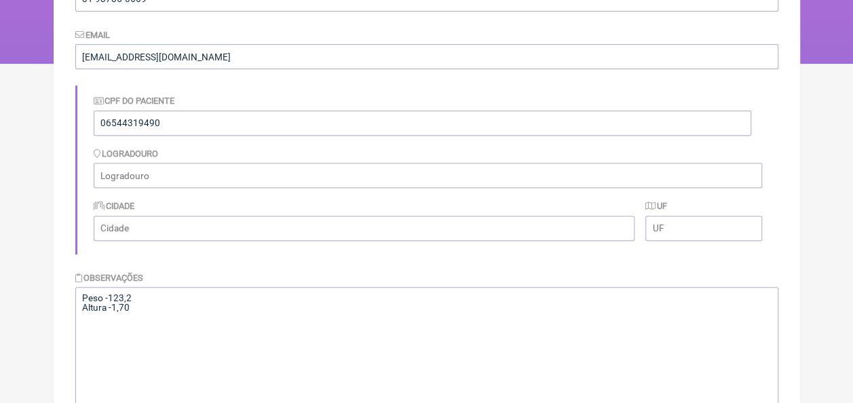
scroll to position [68, 0]
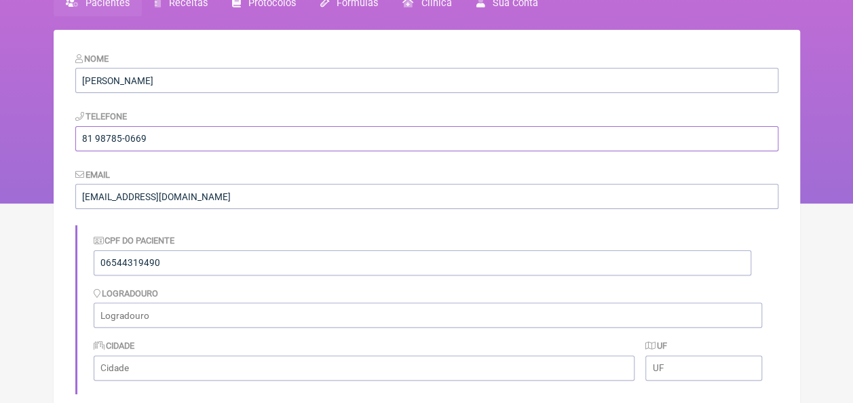
drag, startPoint x: 156, startPoint y: 142, endPoint x: 71, endPoint y: 140, distance: 85.5
click at [71, 140] on main "Nome [PERSON_NAME] Telefone [PHONE_NUMBER] Email [EMAIL_ADDRESS][DOMAIN_NAME] C…" at bounding box center [427, 355] width 747 height 651
drag, startPoint x: 214, startPoint y: 195, endPoint x: 83, endPoint y: 201, distance: 131.8
click at [83, 201] on input "[EMAIL_ADDRESS][DOMAIN_NAME]" at bounding box center [426, 196] width 703 height 25
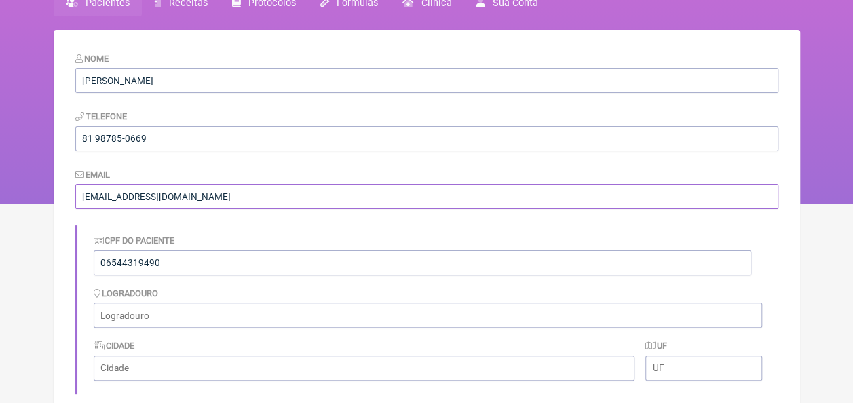
drag, startPoint x: 80, startPoint y: 195, endPoint x: 182, endPoint y: 200, distance: 101.9
click at [215, 195] on input "[EMAIL_ADDRESS][DOMAIN_NAME]" at bounding box center [426, 196] width 703 height 25
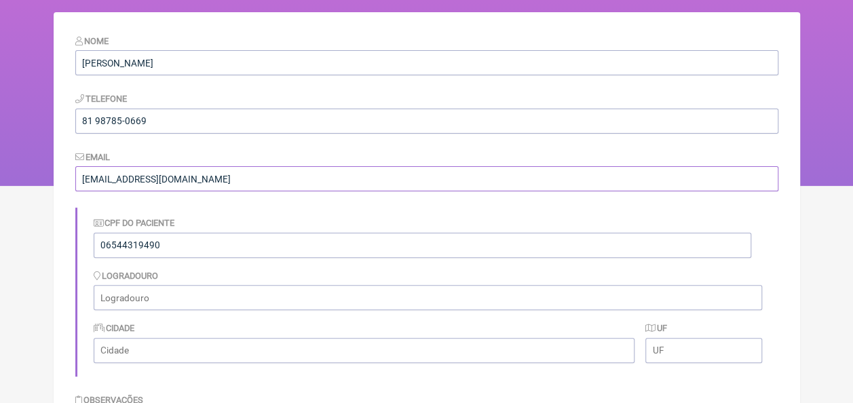
scroll to position [204, 0]
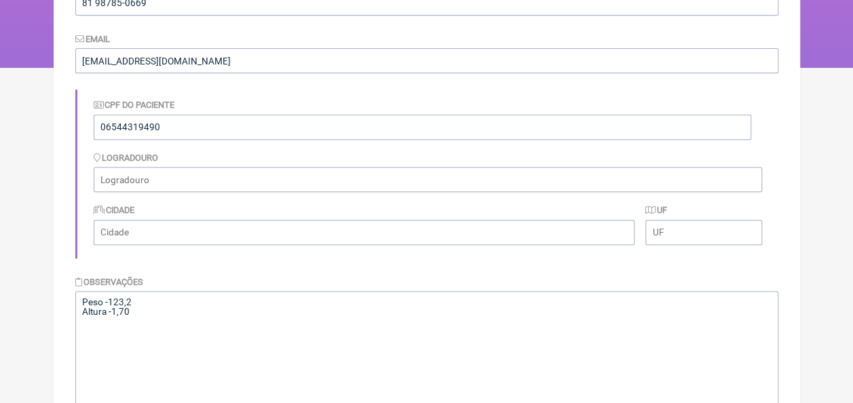
click at [362, 270] on form "Nome [PERSON_NAME] Telefone [PHONE_NUMBER] Email [EMAIL_ADDRESS][DOMAIN_NAME] C…" at bounding box center [426, 192] width 703 height 552
paste input "[STREET_ADDRESS][PERSON_NAME][PERSON_NAME] Condomínio jardins da [GEOGRAPHIC_DA…"
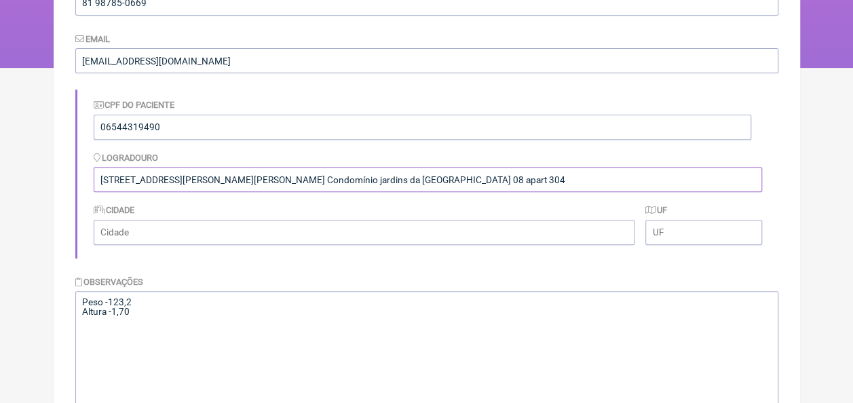
type input "[STREET_ADDRESS][PERSON_NAME][PERSON_NAME] Condomínio jardins da [GEOGRAPHIC_DA…"
click at [574, 236] on input "text" at bounding box center [365, 232] width 542 height 25
type input "Paulista"
type input "PE"
type input "Paulista"
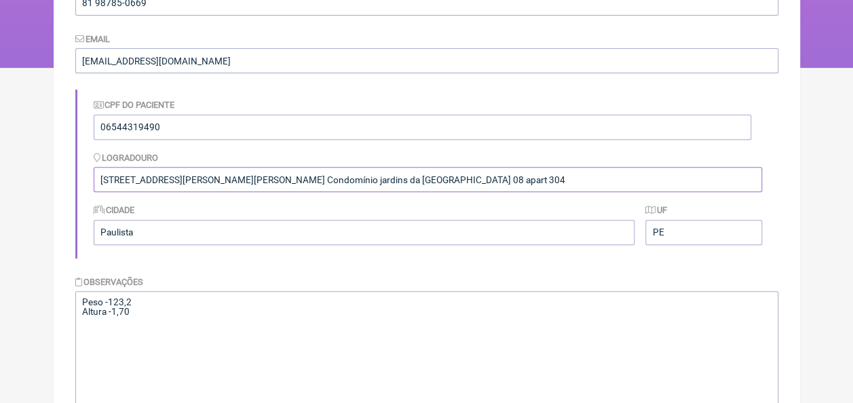
click at [460, 178] on input "[STREET_ADDRESS][PERSON_NAME][PERSON_NAME] Condomínio jardins da [GEOGRAPHIC_DA…" at bounding box center [428, 179] width 668 height 25
click at [506, 181] on input "[STREET_ADDRESS][PERSON_NAME][PERSON_NAME]" at bounding box center [428, 179] width 668 height 25
click at [529, 181] on input "[STREET_ADDRESS][PERSON_NAME][PERSON_NAME] Condomínio [GEOGRAPHIC_DATA] 08 apar…" at bounding box center [428, 179] width 668 height 25
click at [531, 178] on input "[STREET_ADDRESS][PERSON_NAME][PERSON_NAME] Condomínio [GEOGRAPHIC_DATA] 08 apar…" at bounding box center [428, 179] width 668 height 25
click at [542, 175] on input "[STREET_ADDRESS][PERSON_NAME][PERSON_NAME] Condomínio [GEOGRAPHIC_DATA]. Torre …" at bounding box center [428, 179] width 668 height 25
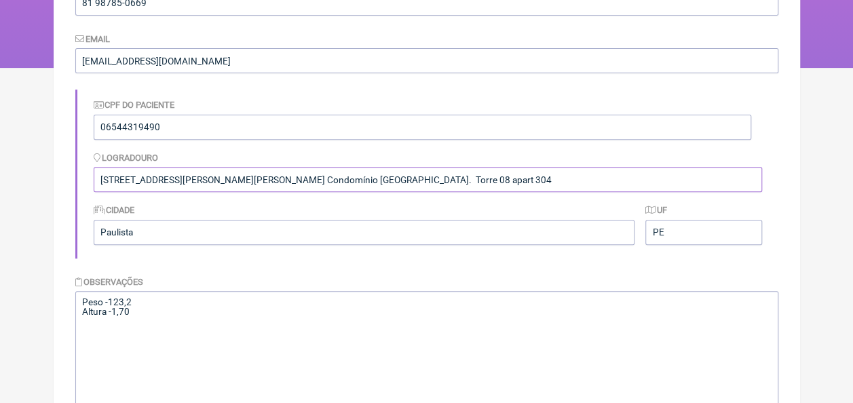
click at [540, 175] on input "[STREET_ADDRESS][PERSON_NAME][PERSON_NAME] Condomínio [GEOGRAPHIC_DATA]. Torre …" at bounding box center [428, 179] width 668 height 25
click at [255, 178] on input "[STREET_ADDRESS][PERSON_NAME][PERSON_NAME] Condomínio [GEOGRAPHIC_DATA]. Torre …" at bounding box center [428, 179] width 668 height 25
click at [231, 185] on input "[STREET_ADDRESS][PERSON_NAME][PERSON_NAME] Condomínio [GEOGRAPHIC_DATA]. Torre …" at bounding box center [428, 179] width 668 height 25
type input "[STREET_ADDRESS][PERSON_NAME][PERSON_NAME] Condomínio [GEOGRAPHIC_DATA]. Torre …"
click at [243, 301] on textarea "Peso -123,2 Altura -1,70" at bounding box center [426, 359] width 703 height 136
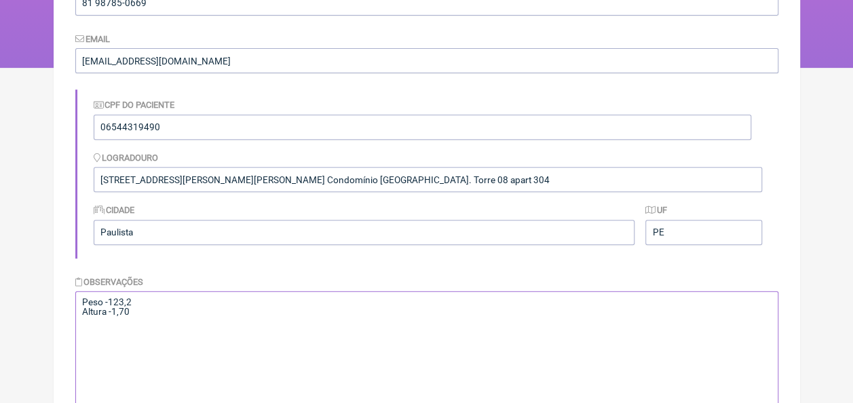
click at [141, 316] on textarea "Peso -123,2 Altura -1,70" at bounding box center [426, 359] width 703 height 136
paste textarea "15/02/86"
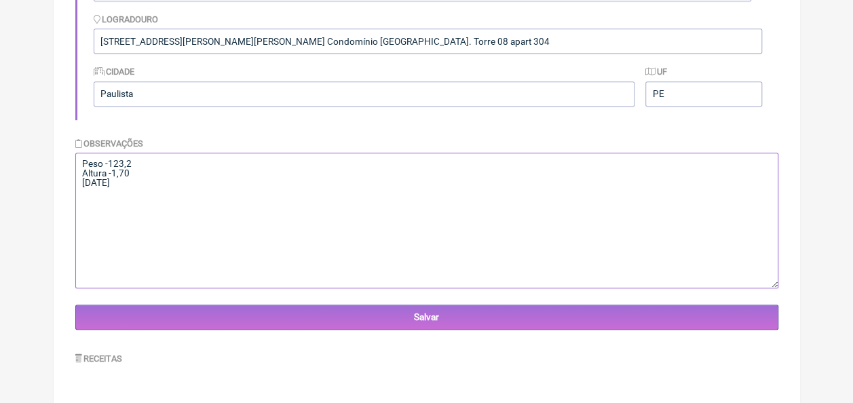
scroll to position [346, 0]
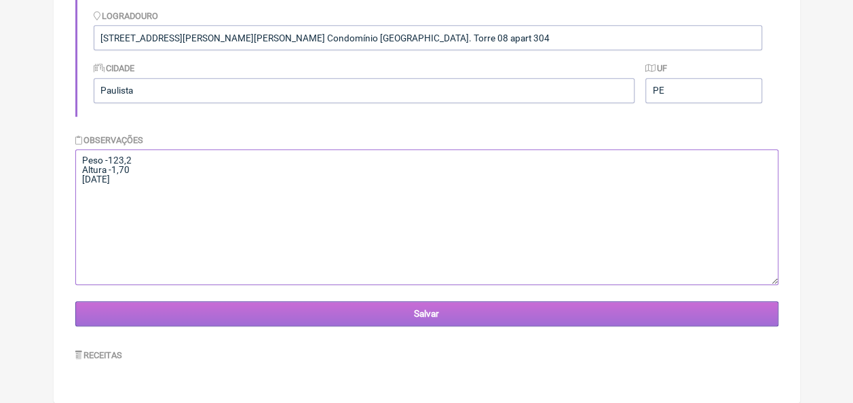
type textarea "Peso -123,2 Altura -1,70 [DATE]"
click at [377, 311] on input "Salvar" at bounding box center [426, 313] width 703 height 25
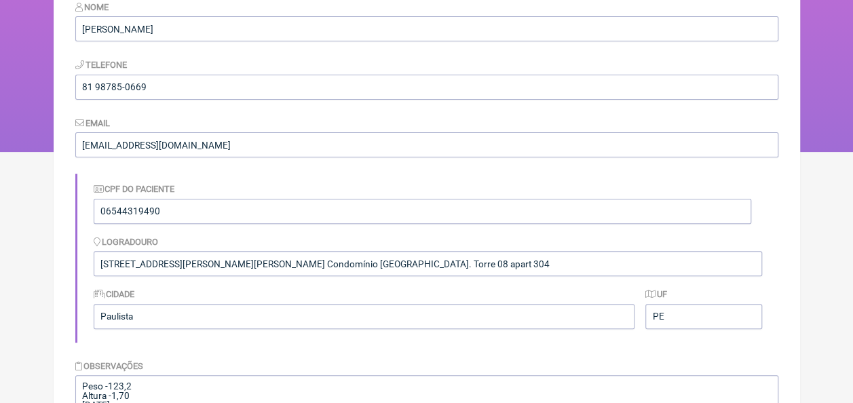
scroll to position [339, 0]
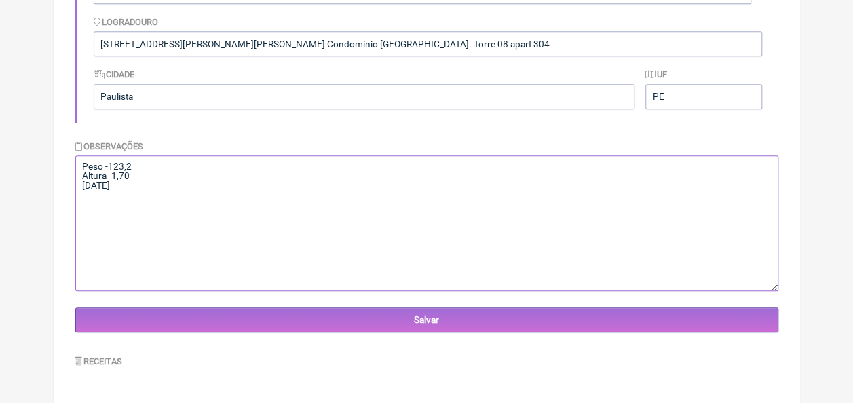
click at [151, 202] on textarea "Peso -123,2 Altura -1,70 [DATE]" at bounding box center [426, 223] width 703 height 136
click at [83, 191] on textarea "Peso -123,2 Altura -1,70 [DATE]" at bounding box center [426, 223] width 703 height 136
click at [244, 198] on textarea "Peso -123,2 Altura -1,70 [DATE]" at bounding box center [426, 223] width 703 height 136
click at [301, 191] on textarea "Peso -123,2 Altura -1,70 [DATE]" at bounding box center [426, 223] width 703 height 136
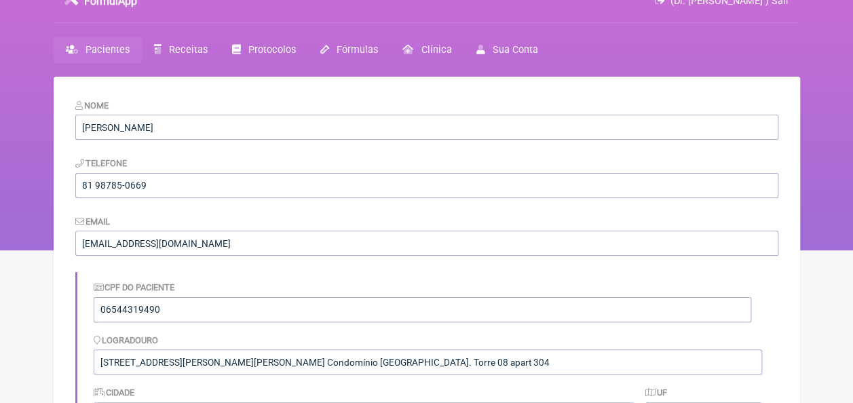
scroll to position [0, 0]
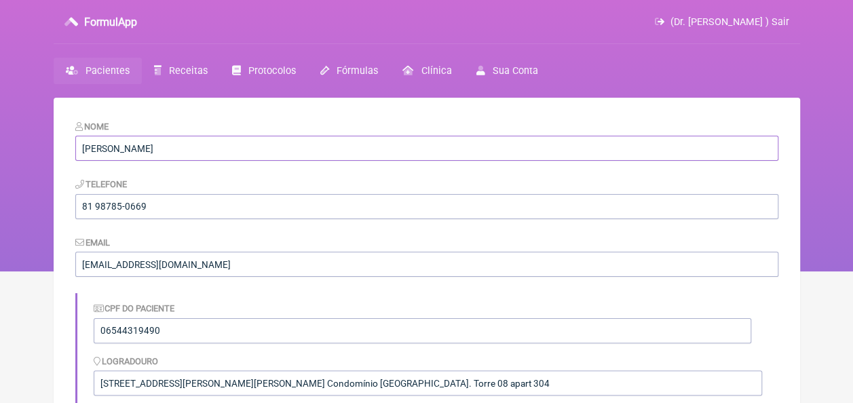
drag, startPoint x: 77, startPoint y: 150, endPoint x: 210, endPoint y: 149, distance: 132.3
click at [210, 149] on input "[PERSON_NAME]" at bounding box center [426, 148] width 703 height 25
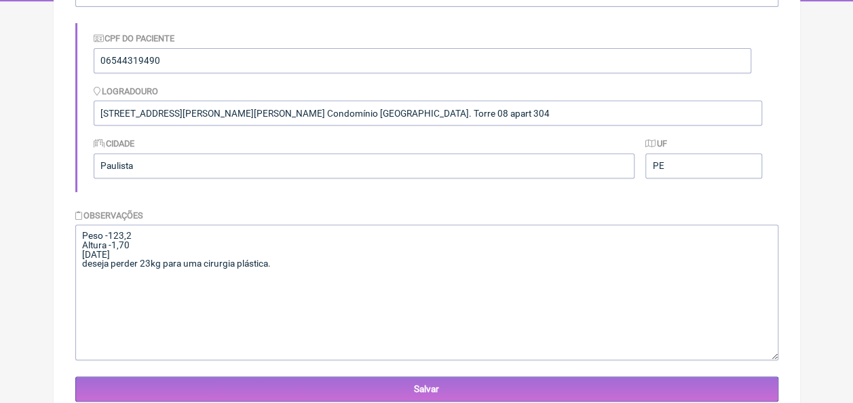
scroll to position [271, 0]
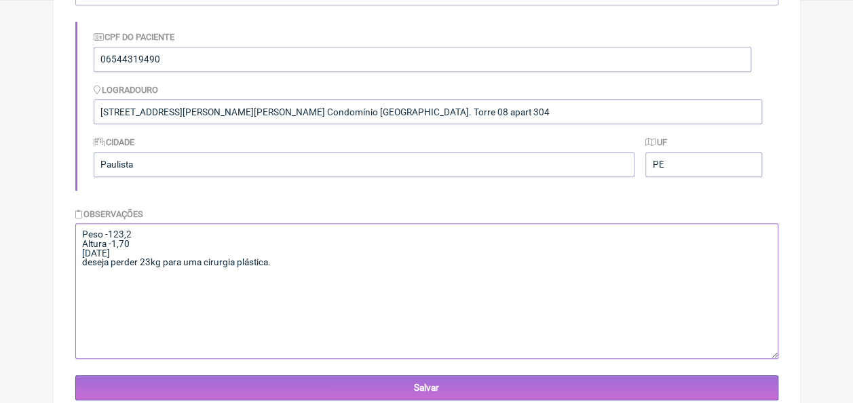
click at [79, 237] on textarea "Peso -123,2 Altura -1,70 [DATE]" at bounding box center [426, 291] width 703 height 136
click at [99, 236] on textarea "Peso -123,2 Altura -1,70 [DATE]" at bounding box center [426, 291] width 703 height 136
paste textarea "[PERSON_NAME]"
click at [83, 231] on textarea "Peso -123,2 Altura -1,70 [DATE]" at bounding box center [426, 291] width 703 height 136
click at [84, 263] on textarea "Peso -123,2 Altura -1,70 [DATE]" at bounding box center [426, 291] width 703 height 136
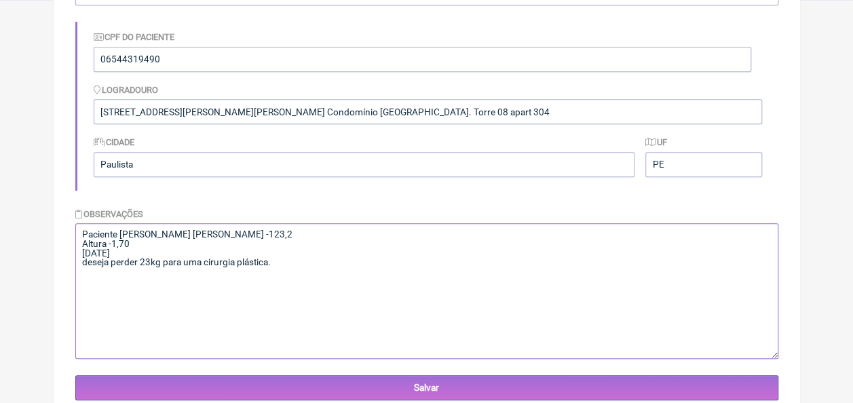
click at [81, 261] on textarea "Peso -123,2 Altura -1,70 [DATE]" at bounding box center [426, 291] width 703 height 136
click at [280, 269] on textarea "Peso -123,2 Altura -1,70 [DATE]" at bounding box center [426, 291] width 703 height 136
drag, startPoint x: 83, startPoint y: 232, endPoint x: 267, endPoint y: 272, distance: 188.9
click at [273, 270] on textarea "Peso -123,2 Altura -1,70 [DATE]" at bounding box center [426, 291] width 703 height 136
click at [282, 285] on textarea "Peso -123,2 Altura -1,70 [DATE]" at bounding box center [426, 291] width 703 height 136
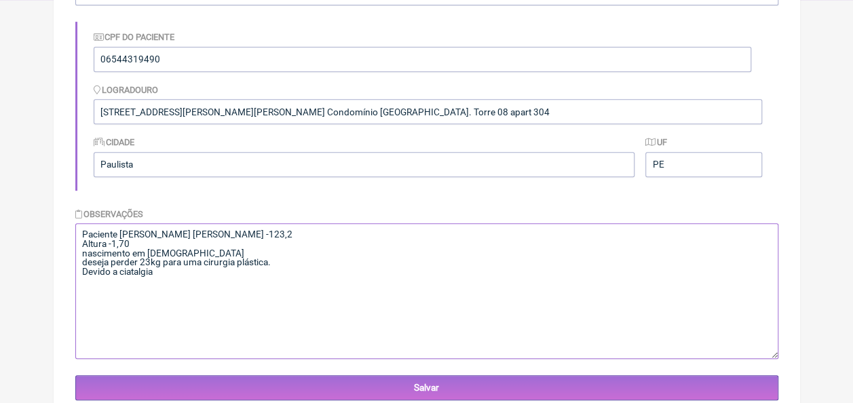
drag, startPoint x: 130, startPoint y: 284, endPoint x: 221, endPoint y: 327, distance: 100.5
click at [222, 328] on textarea "Peso -123,2 Altura -1,70 [DATE]" at bounding box center [426, 291] width 703 height 136
drag, startPoint x: 150, startPoint y: 283, endPoint x: 120, endPoint y: 286, distance: 30.1
click at [120, 286] on textarea "Peso -123,2 Altura -1,70 [DATE]" at bounding box center [426, 291] width 703 height 136
click at [87, 269] on textarea "Peso -123,2 Altura -1,70 [DATE]" at bounding box center [426, 291] width 703 height 136
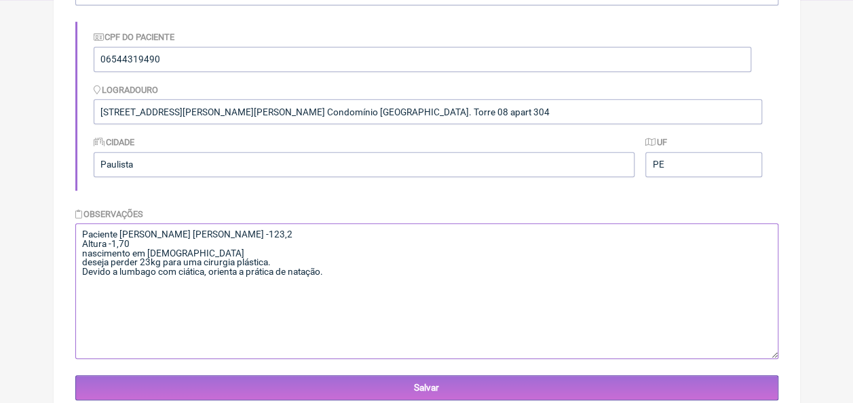
click at [237, 276] on textarea "Peso -123,2 Altura -1,70 [DATE]" at bounding box center [426, 291] width 703 height 136
drag, startPoint x: 327, startPoint y: 278, endPoint x: 339, endPoint y: 275, distance: 12.5
click at [327, 277] on textarea "Peso -123,2 Altura -1,70 [DATE]" at bounding box center [426, 291] width 703 height 136
drag, startPoint x: 81, startPoint y: 231, endPoint x: 398, endPoint y: 284, distance: 321.3
click at [398, 284] on textarea "Peso -123,2 Altura -1,70 [DATE]" at bounding box center [426, 291] width 703 height 136
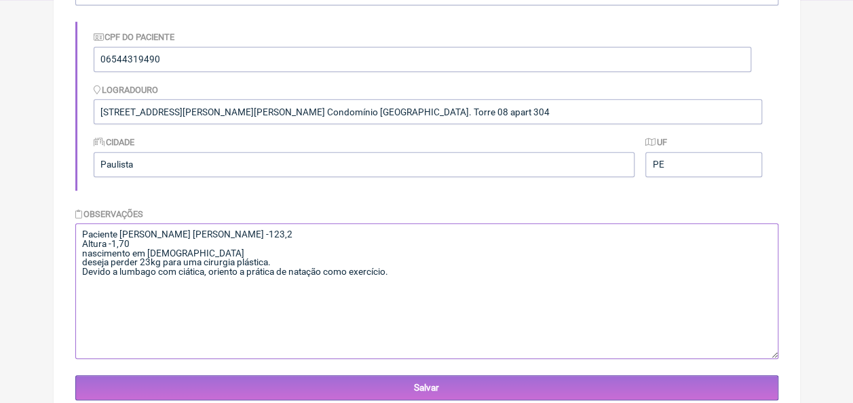
drag, startPoint x: 324, startPoint y: 282, endPoint x: 487, endPoint y: 299, distance: 163.7
click at [493, 299] on textarea "Peso -123,2 Altura -1,70 [DATE]" at bounding box center [426, 291] width 703 height 136
click at [191, 301] on textarea "Peso -123,2 Altura -1,70 [DATE]" at bounding box center [426, 291] width 703 height 136
click at [90, 295] on textarea "Peso -123,2 Altura -1,70 [DATE]" at bounding box center [426, 291] width 703 height 136
drag, startPoint x: 76, startPoint y: 284, endPoint x: 396, endPoint y: 277, distance: 320.4
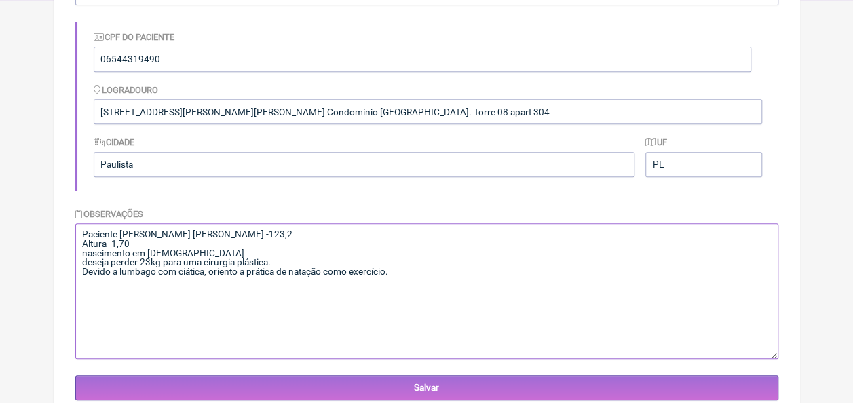
click at [396, 277] on textarea "Peso -123,2 Altura -1,70 [DATE]" at bounding box center [426, 291] width 703 height 136
type textarea "Paciente [PERSON_NAME] [PERSON_NAME] -123,2 Altura -1,70 nascimento em [DEMOGRA…"
